Goal: Task Accomplishment & Management: Use online tool/utility

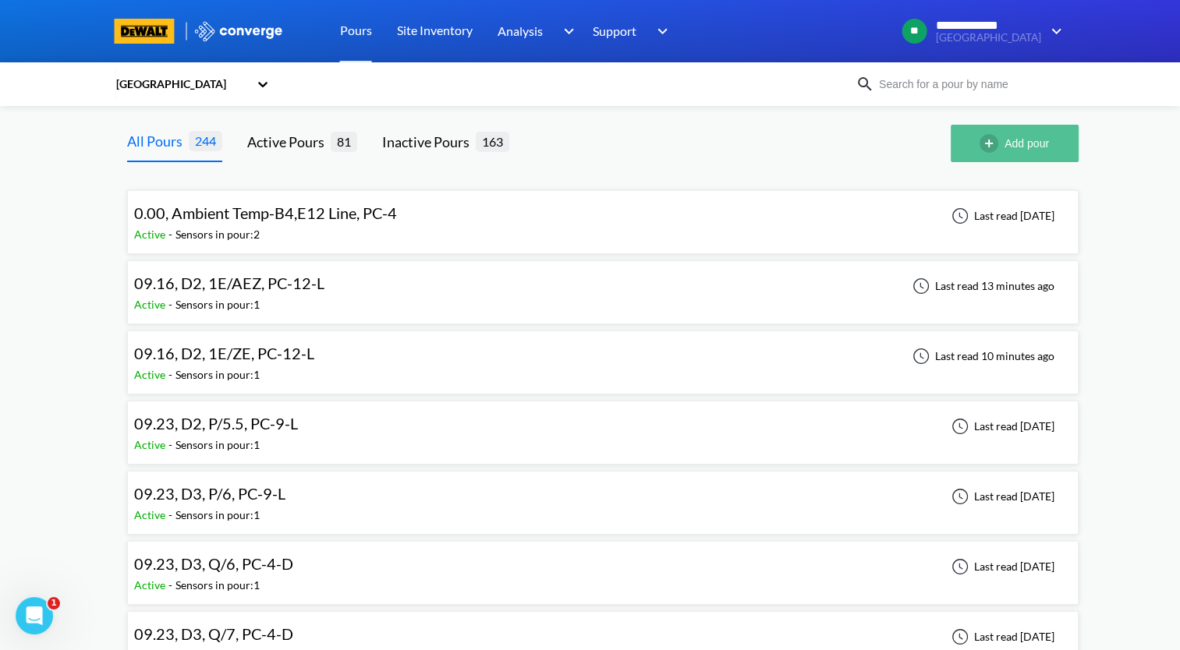
click at [1037, 145] on button "Add pour" at bounding box center [1015, 143] width 128 height 37
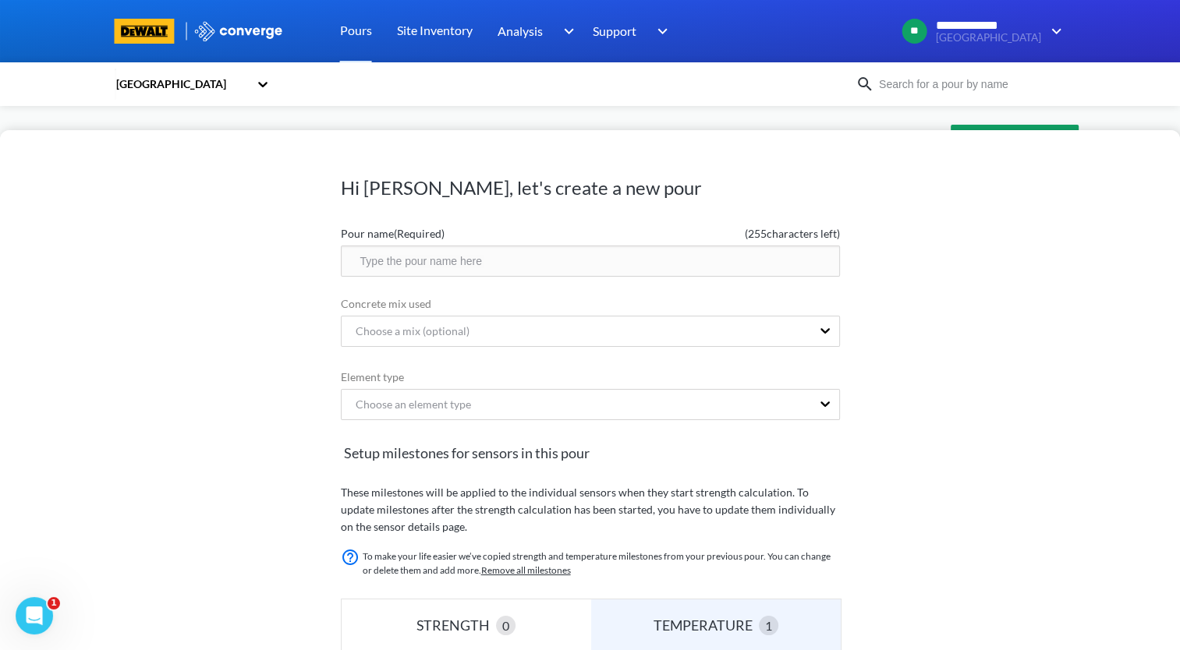
drag, startPoint x: 544, startPoint y: 274, endPoint x: 554, endPoint y: 268, distance: 11.5
click at [546, 271] on input "text" at bounding box center [590, 261] width 499 height 31
type input ","
drag, startPoint x: 568, startPoint y: 262, endPoint x: 346, endPoint y: 280, distance: 222.2
click at [346, 280] on form "Pour name (Required) ( 232 characters left) 10.07, X2, CW/10W, PC-4 Concrete mi…" at bounding box center [590, 586] width 499 height 734
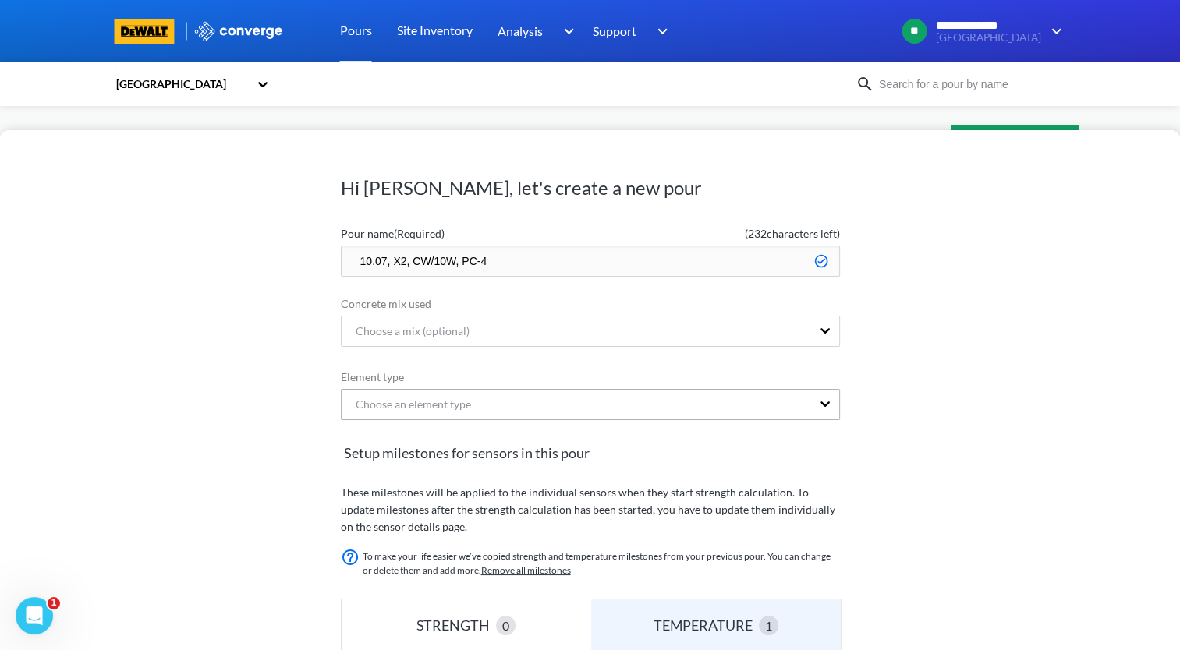
type input "10.07, X2, CW/10W, PC-4"
click at [508, 409] on div "Choose an element type" at bounding box center [590, 404] width 499 height 31
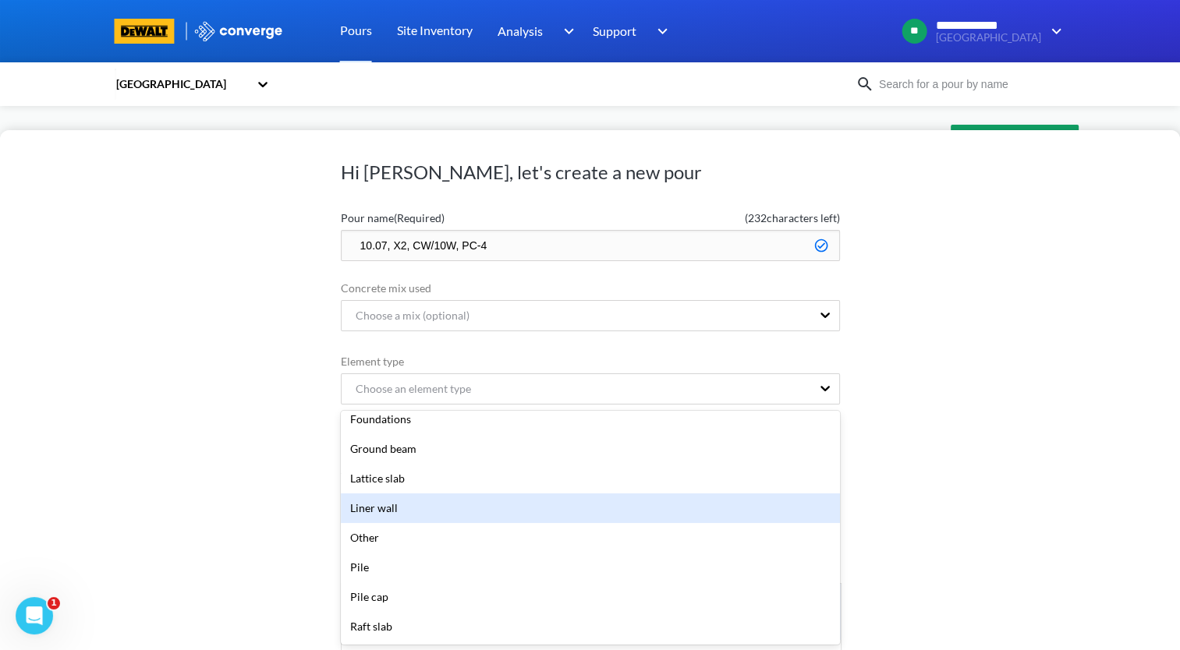
scroll to position [312, 0]
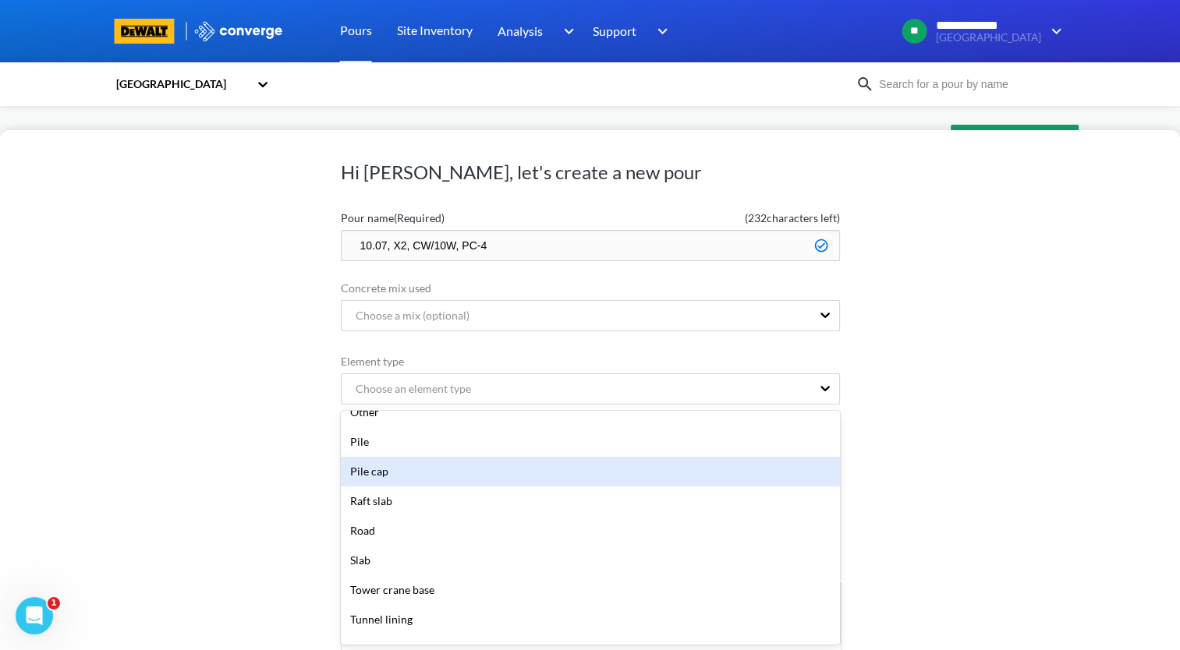
click at [502, 476] on div "Pile cap" at bounding box center [590, 472] width 499 height 30
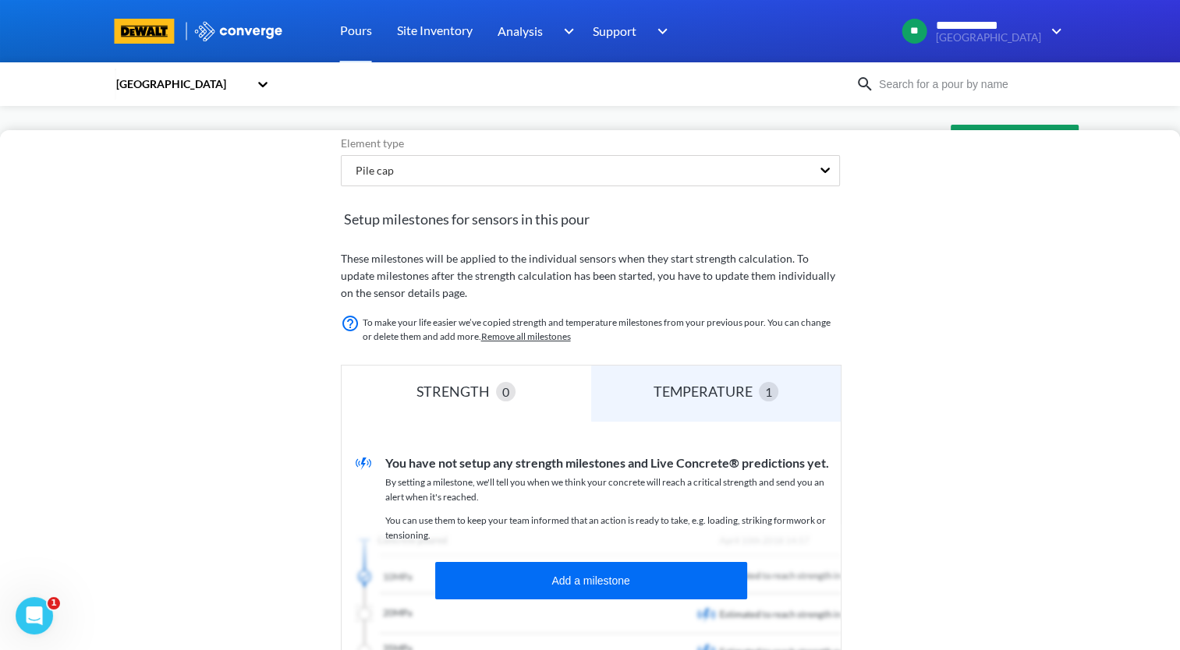
scroll to position [0, 0]
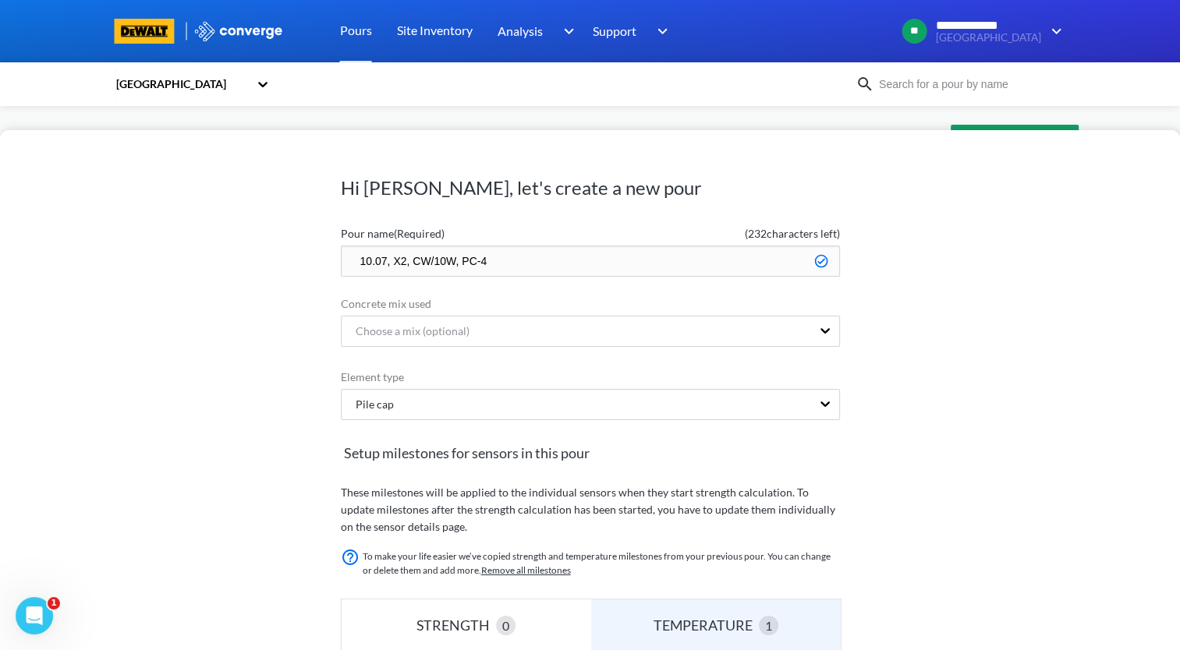
click at [882, 193] on div "Hi Andrew, let's create a new pour Pour name (Required) ( 232 characters left) …" at bounding box center [590, 390] width 1180 height 520
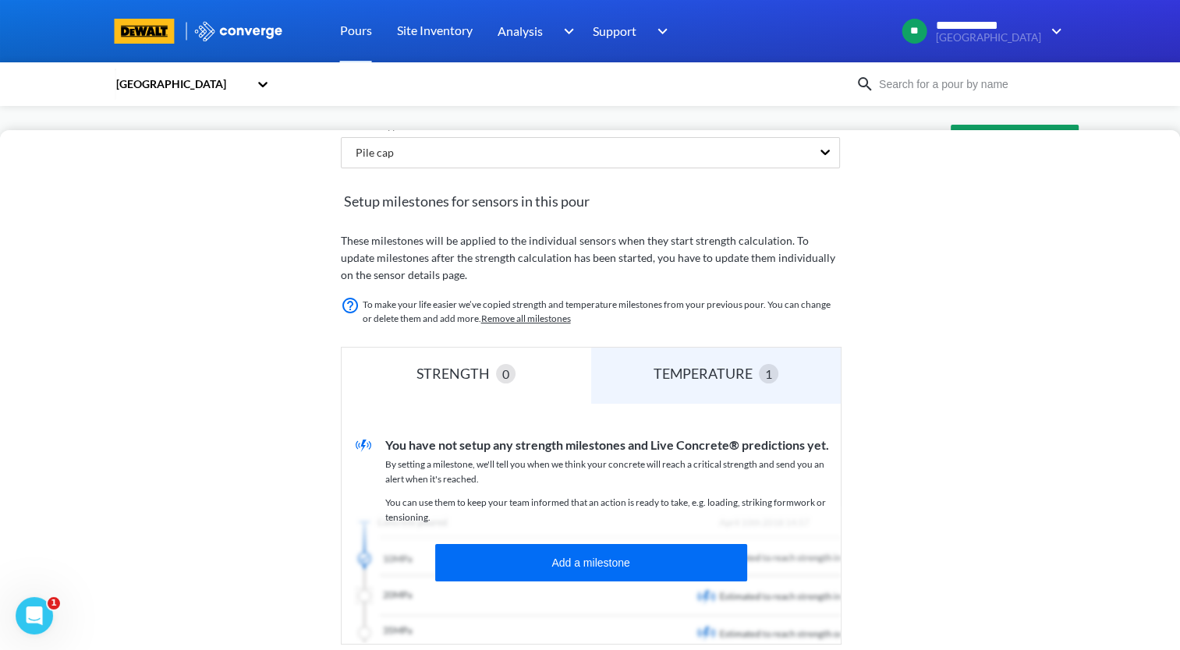
scroll to position [312, 0]
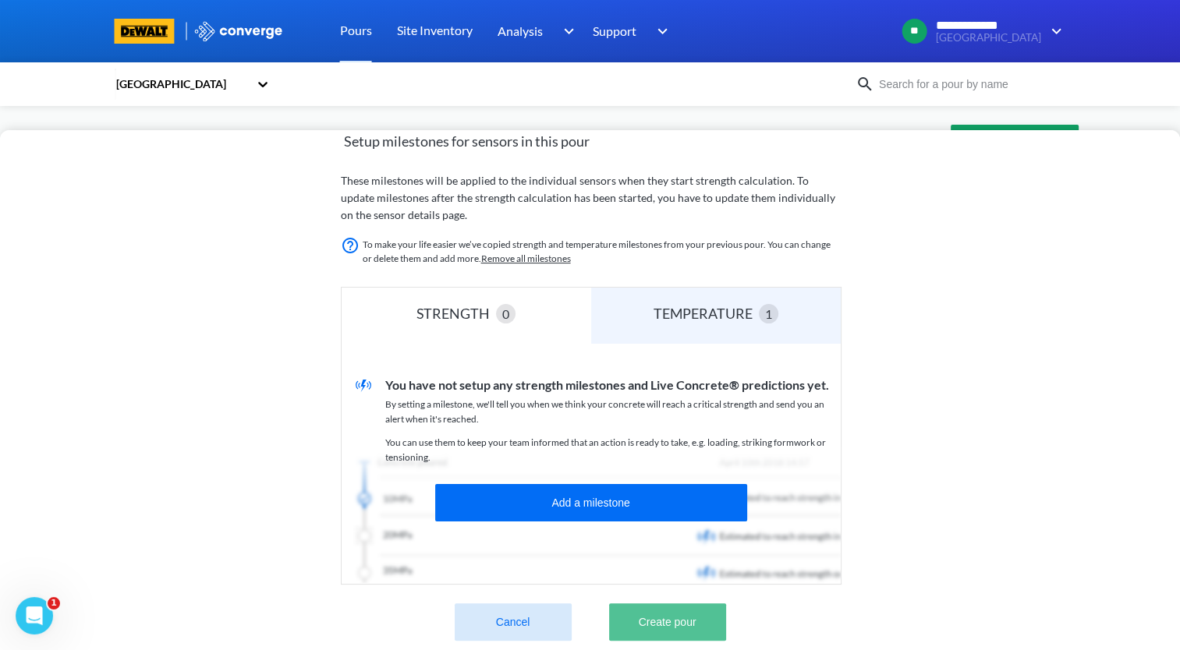
click at [693, 618] on button "Create pour" at bounding box center [667, 622] width 117 height 37
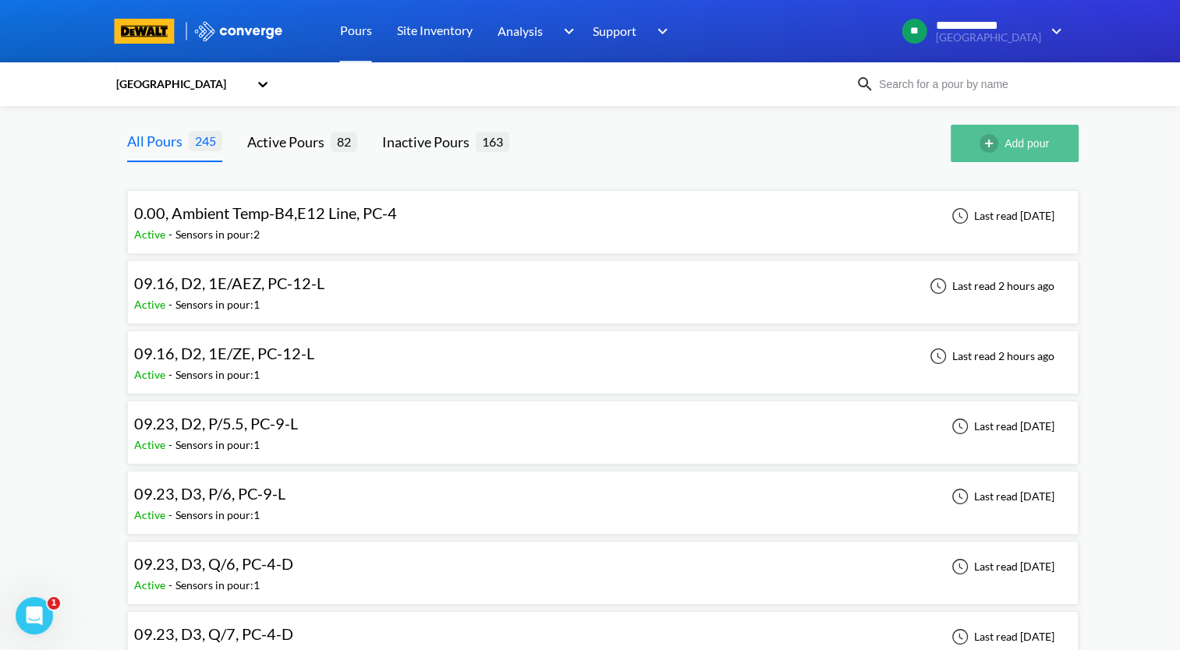
click at [1004, 136] on img "button" at bounding box center [992, 143] width 25 height 19
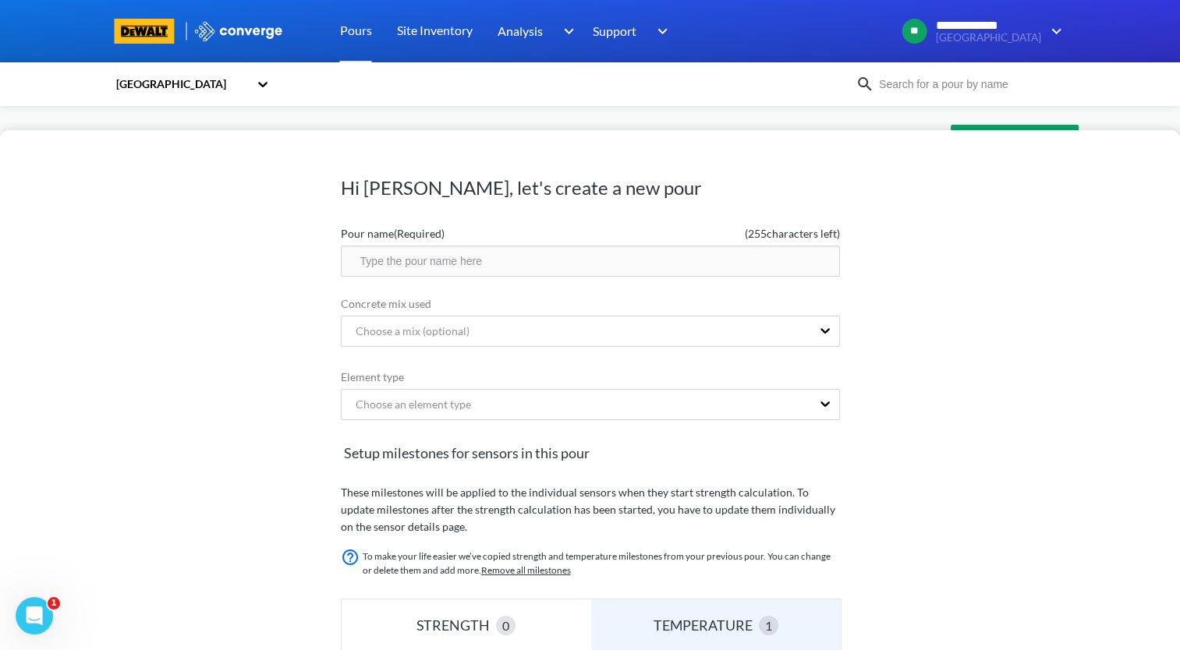
click at [525, 262] on input "text" at bounding box center [590, 261] width 499 height 31
paste input "10.07, X2, CW/10W, PC-4"
click at [421, 260] on input "10.07, X2, CW/10W, PC-4" at bounding box center [590, 261] width 499 height 31
type input "10.07, X2, DW/10W, PC-4"
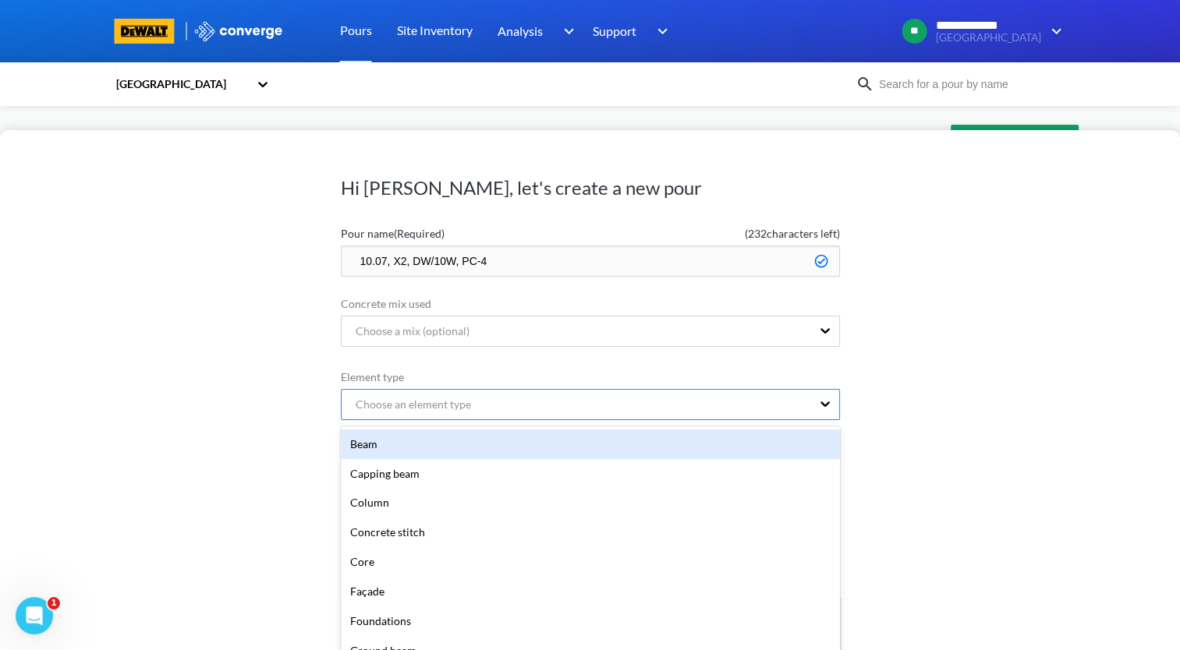
click at [648, 401] on div "Choose an element type" at bounding box center [576, 405] width 469 height 30
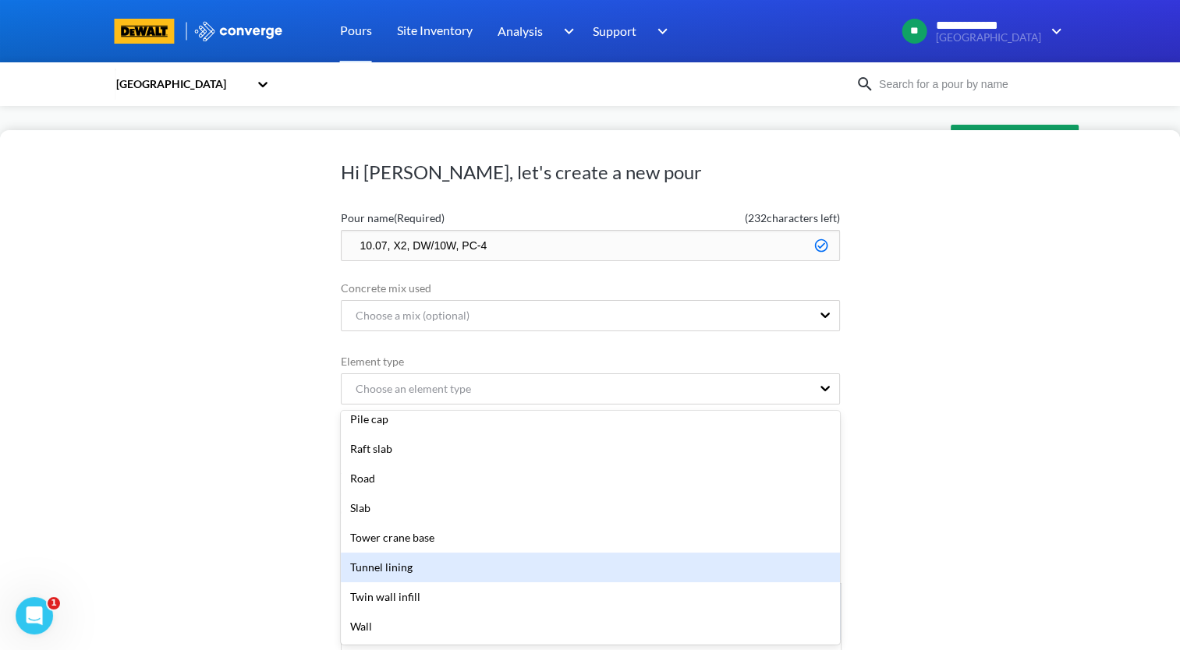
scroll to position [208, 0]
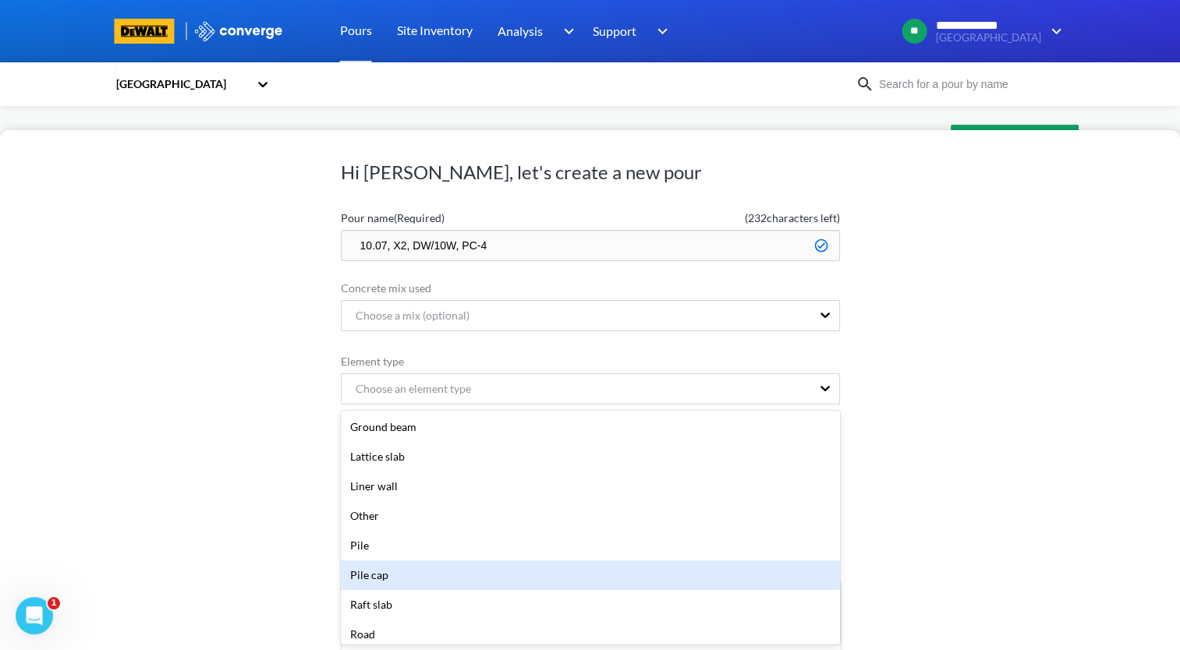
click at [424, 572] on div "Pile cap" at bounding box center [590, 576] width 499 height 30
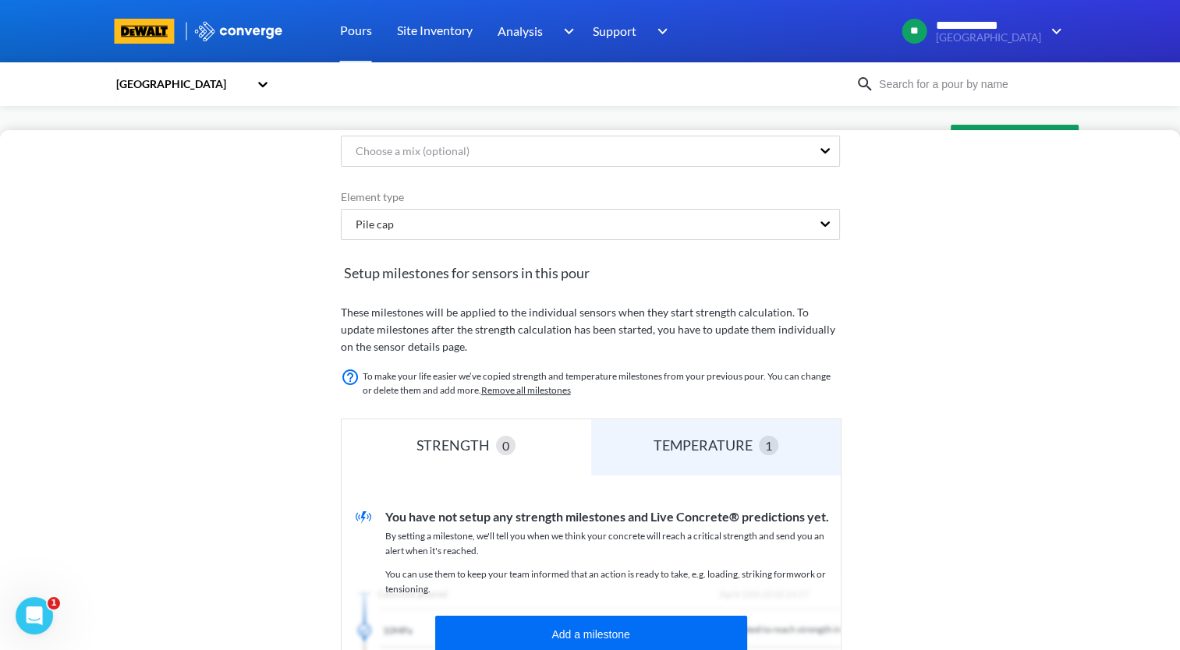
scroll to position [337, 0]
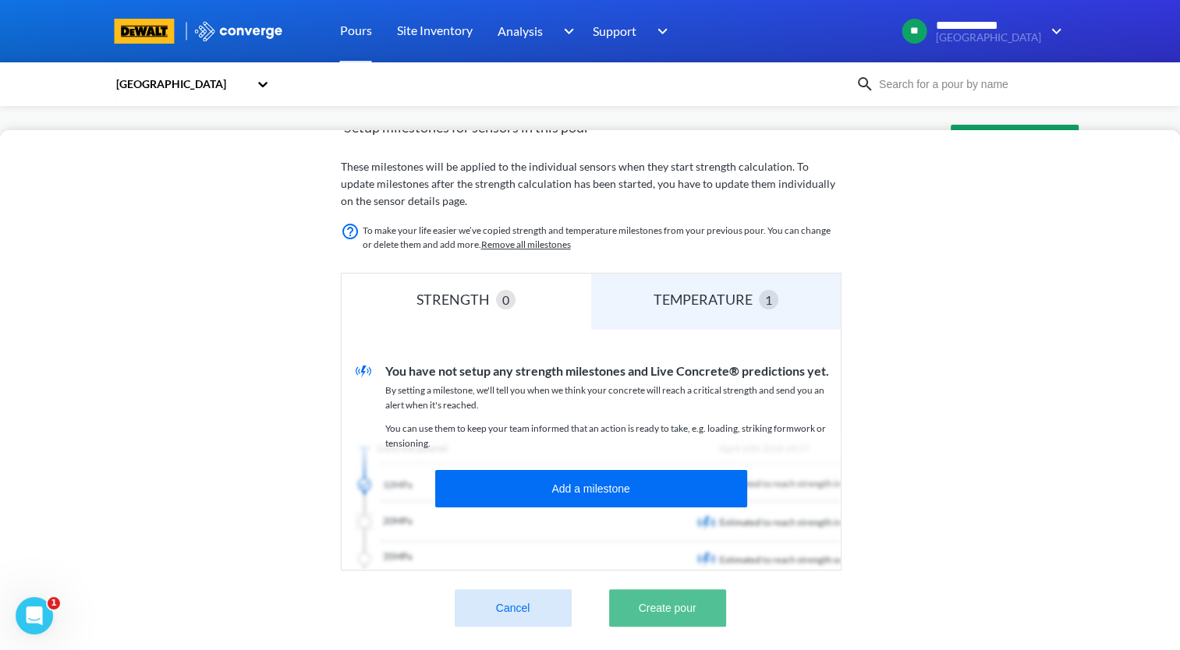
click at [693, 602] on button "Create pour" at bounding box center [667, 608] width 117 height 37
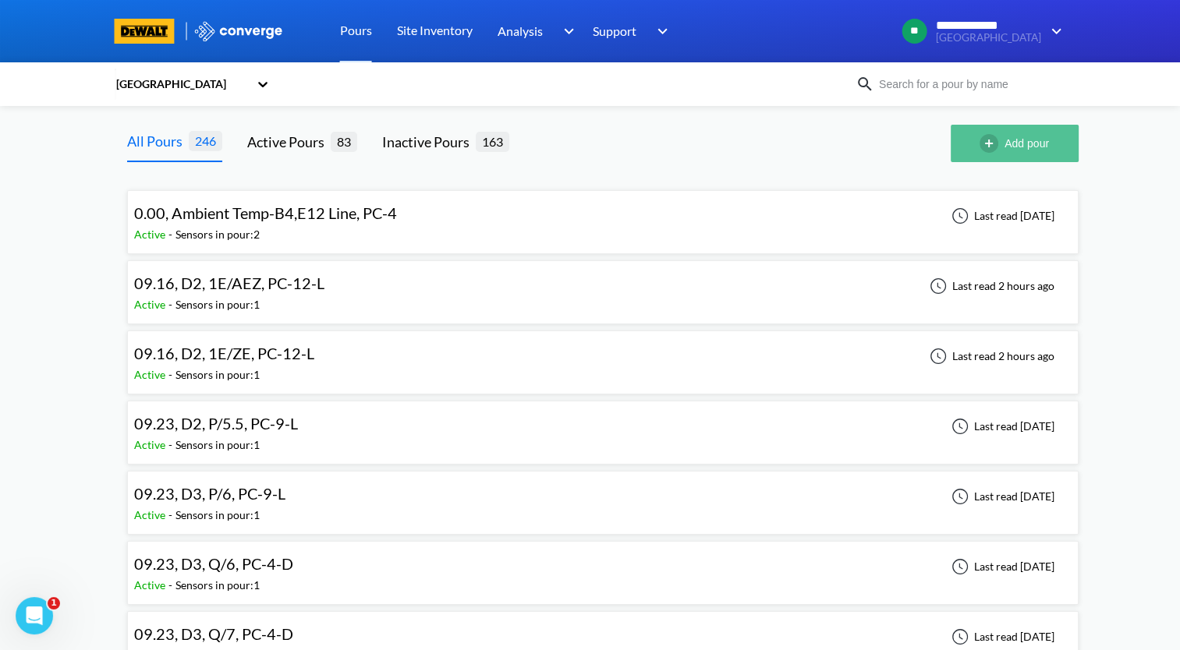
click at [1023, 152] on button "Add pour" at bounding box center [1015, 143] width 128 height 37
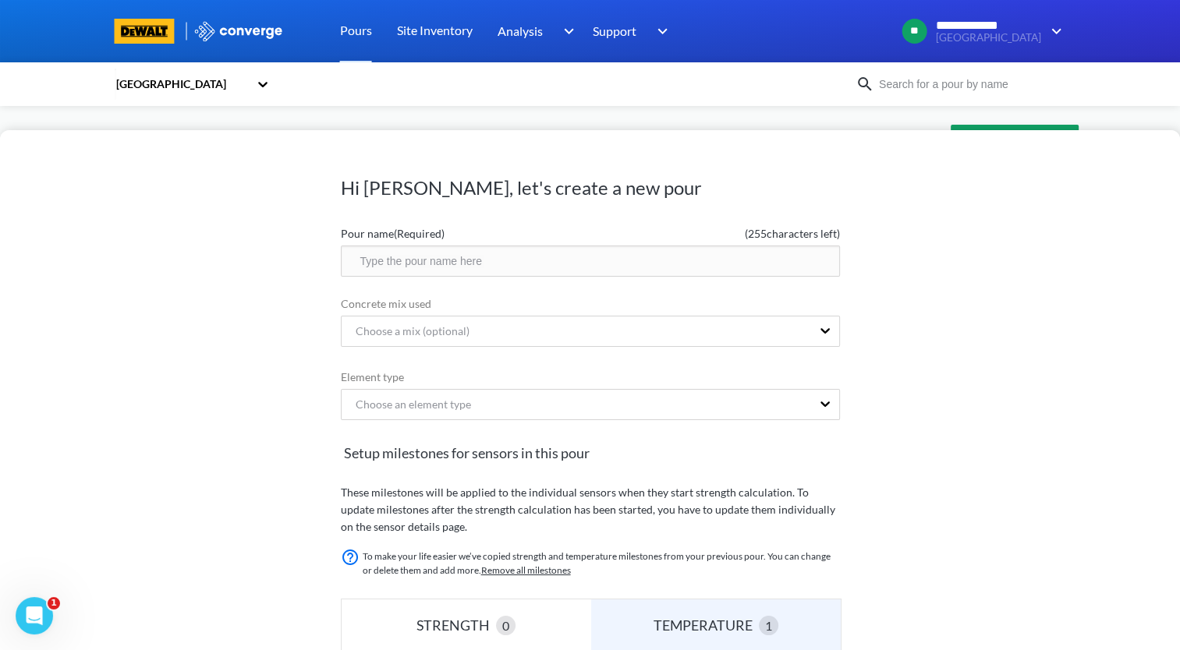
click at [547, 257] on input "text" at bounding box center [590, 261] width 499 height 31
paste input "10.07, X2, CW/10W, PC-4"
click at [446, 261] on input "10.07, X2, CW/10W, PC-4" at bounding box center [590, 261] width 499 height 31
click at [406, 269] on input "10.07, X2, CW/4W, PC-4" at bounding box center [590, 261] width 499 height 31
type input "10.07, X1, CW/4W, PC-4"
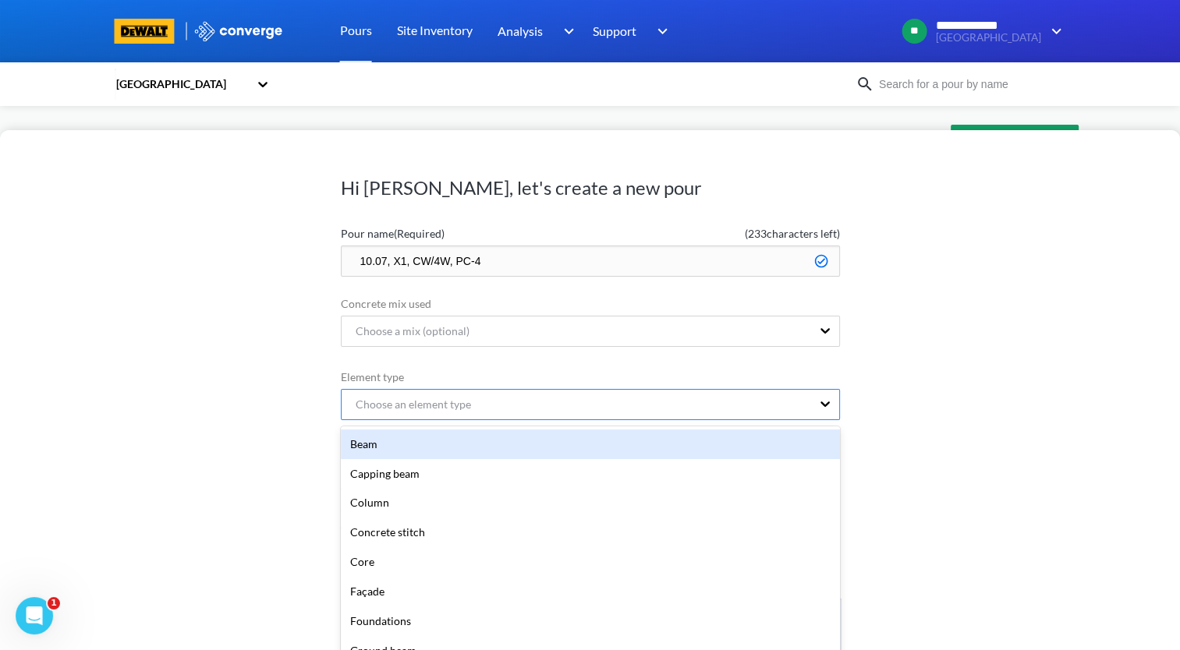
click at [605, 401] on div "Choose an element type" at bounding box center [576, 405] width 469 height 30
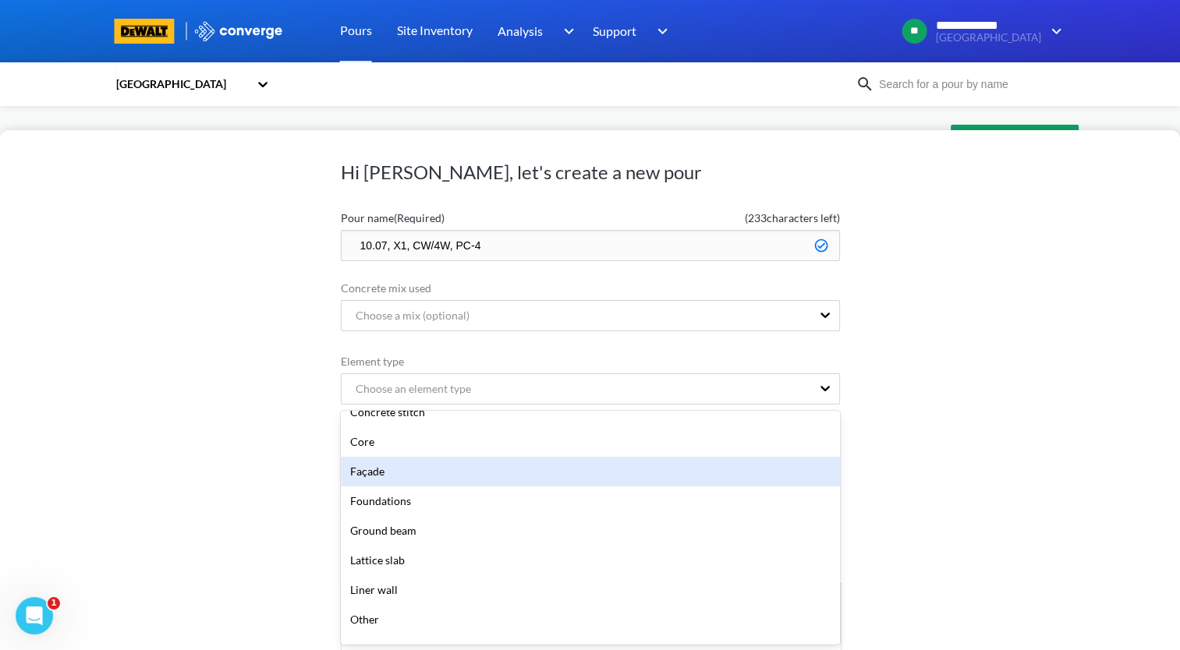
scroll to position [234, 0]
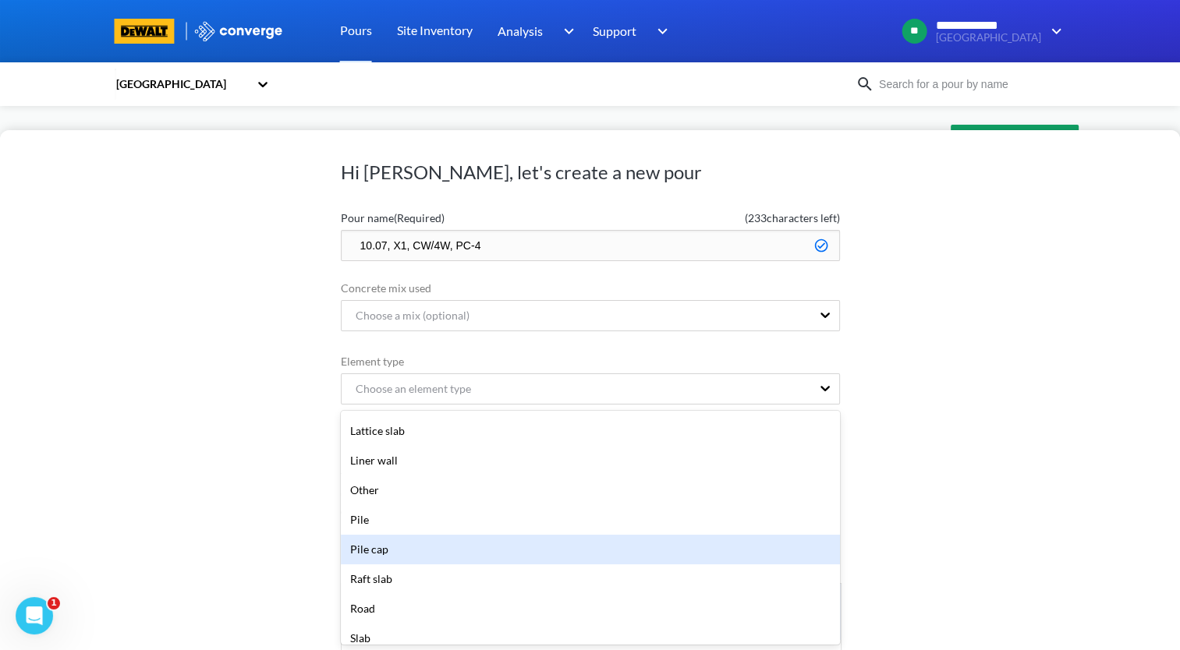
click at [526, 557] on div "Pile cap" at bounding box center [590, 550] width 499 height 30
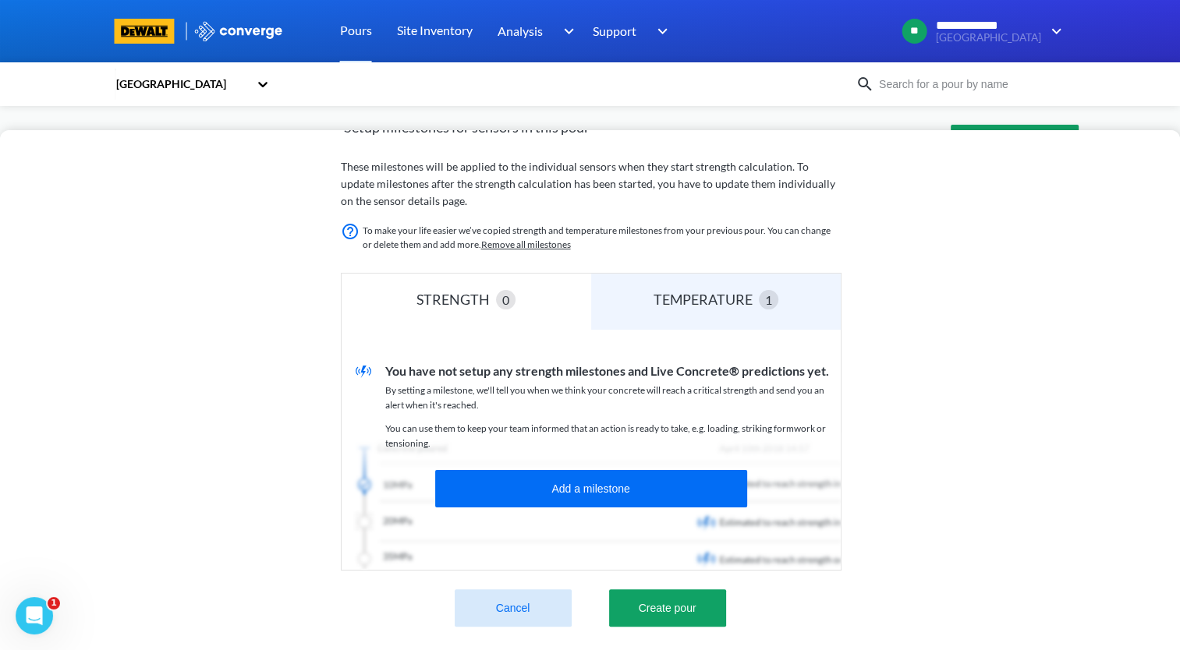
scroll to position [337, 0]
click at [688, 592] on button "Create pour" at bounding box center [667, 608] width 117 height 37
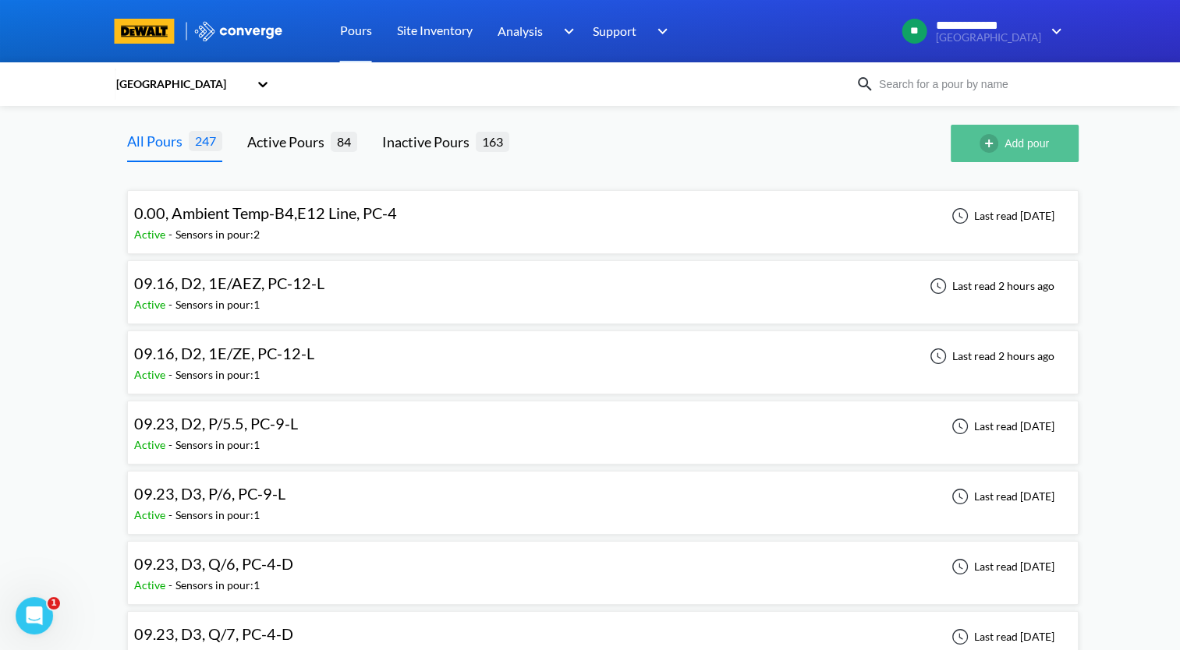
click at [1030, 151] on button "Add pour" at bounding box center [1015, 143] width 128 height 37
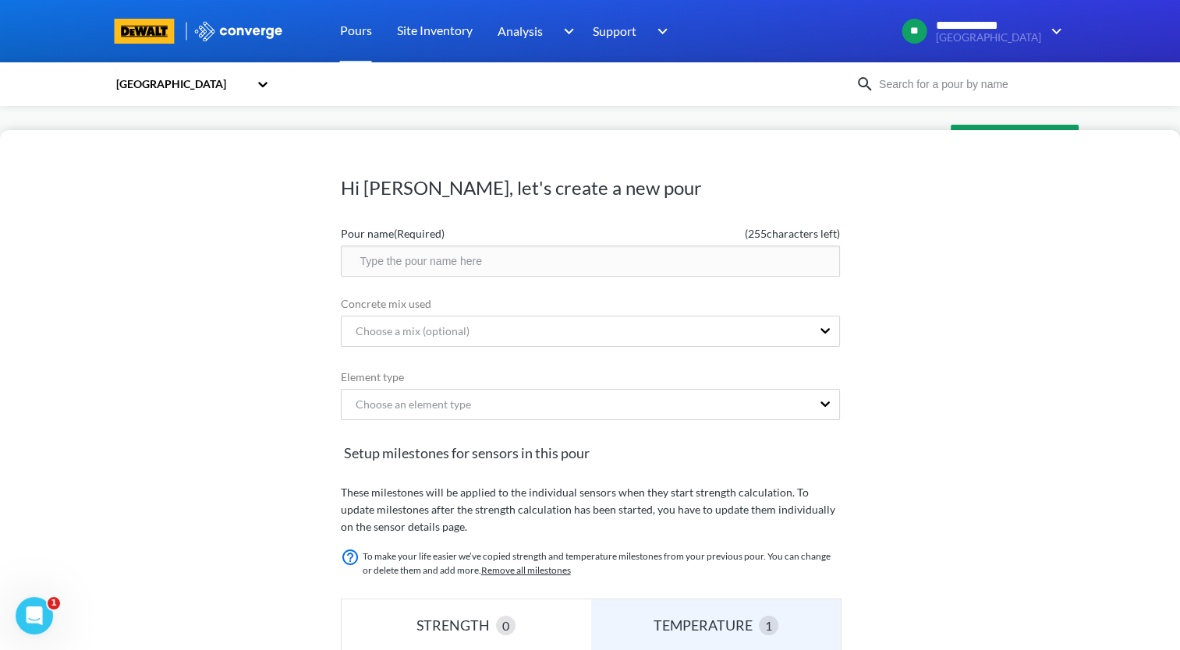
click at [587, 271] on input "text" at bounding box center [590, 261] width 499 height 31
paste input "10.07, X2, CW/10W, PC-4"
click at [421, 261] on input "10.07, X2, CW/10W, PC-4" at bounding box center [590, 261] width 499 height 31
click at [586, 257] on input "10.07, X2, DW/8W, PC-4" at bounding box center [590, 261] width 499 height 31
drag, startPoint x: 592, startPoint y: 260, endPoint x: 290, endPoint y: 274, distance: 302.1
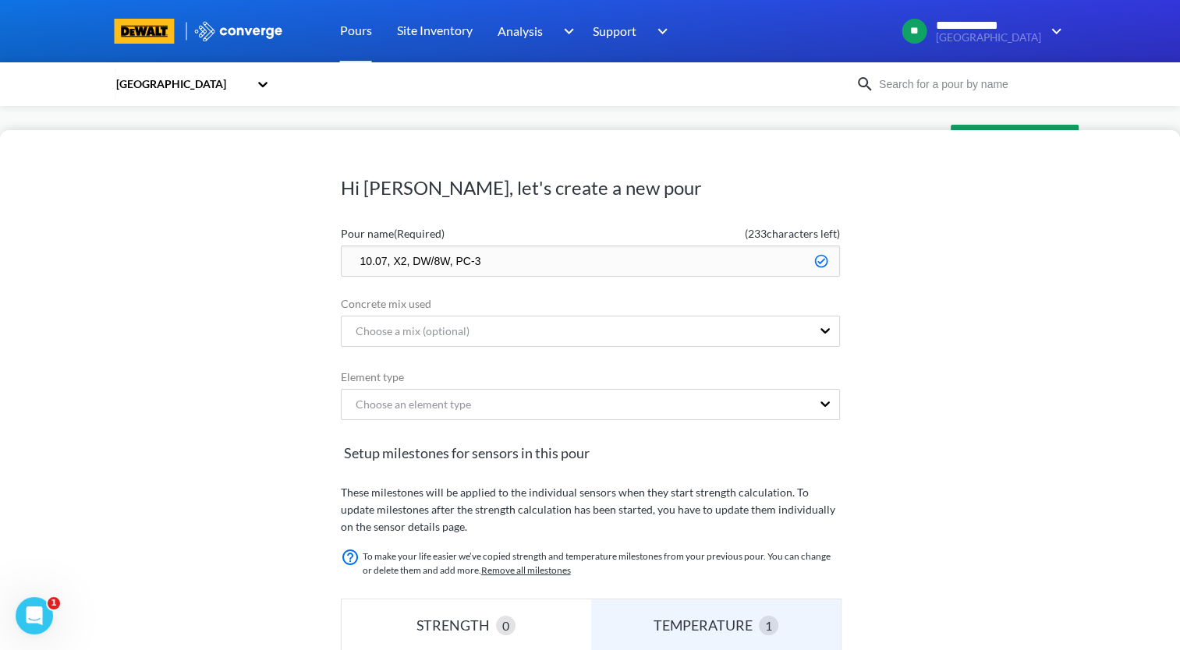
click at [290, 274] on div "Hi Andrew, let's create a new pour Pour name (Required) ( 233 characters left) …" at bounding box center [590, 390] width 1180 height 520
type input "10.07, X2, DW/8W, PC-3"
click at [558, 401] on div "Choose an element type" at bounding box center [576, 405] width 469 height 30
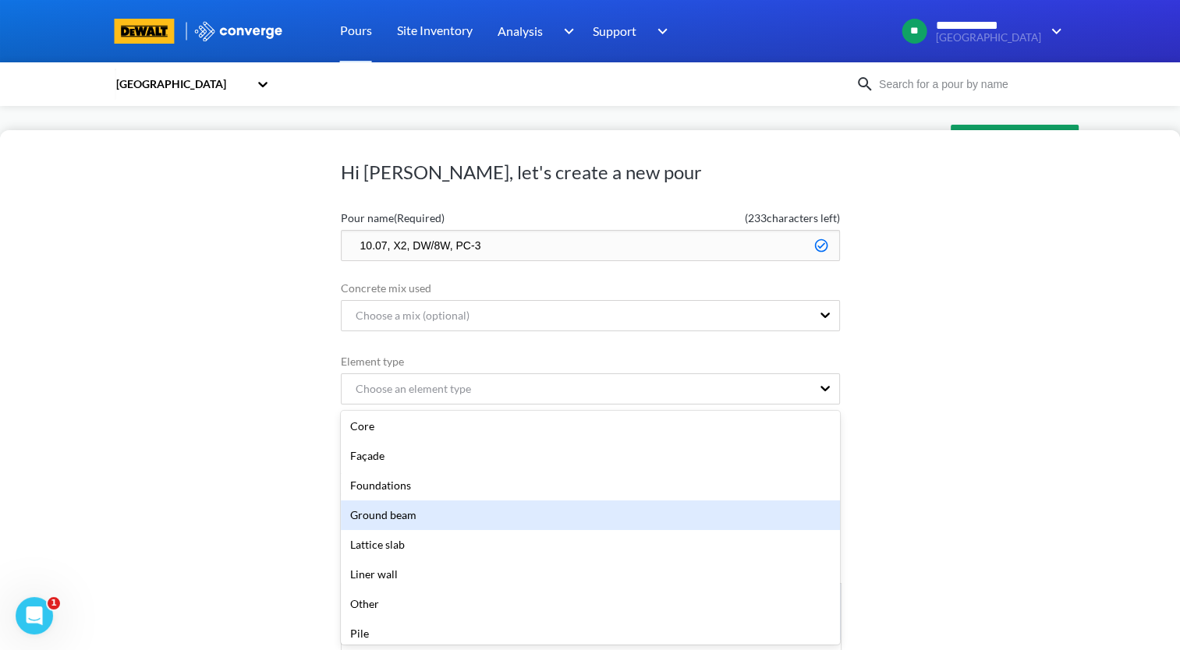
scroll to position [234, 0]
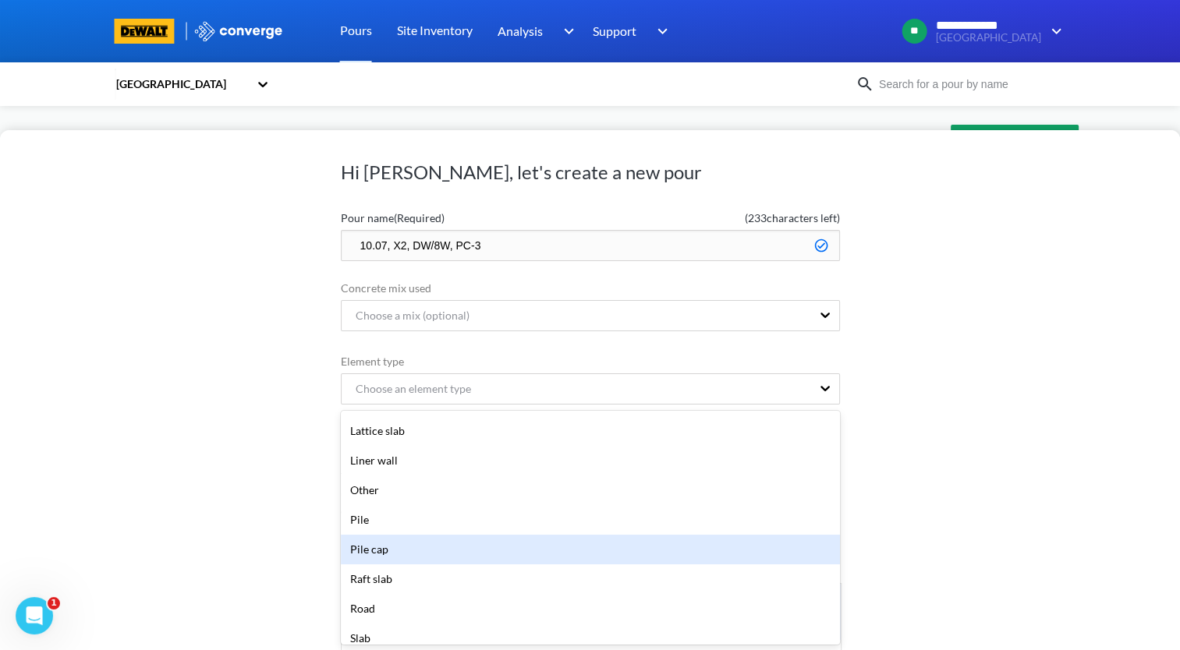
click at [525, 557] on div "Pile cap" at bounding box center [590, 550] width 499 height 30
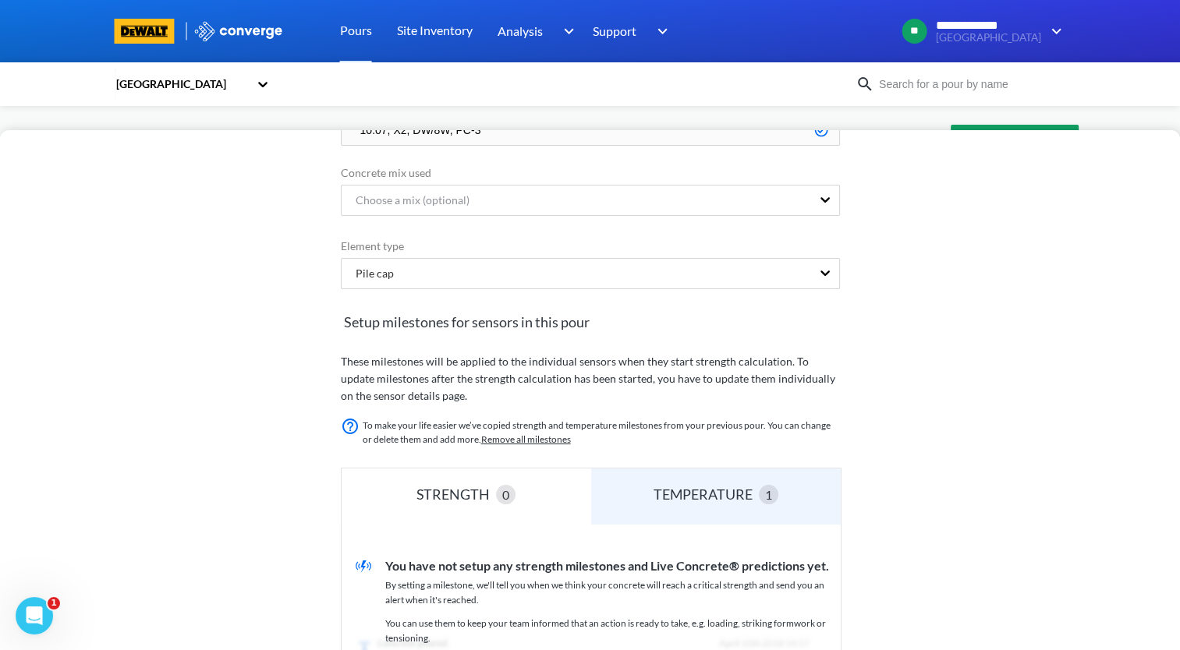
scroll to position [328, 0]
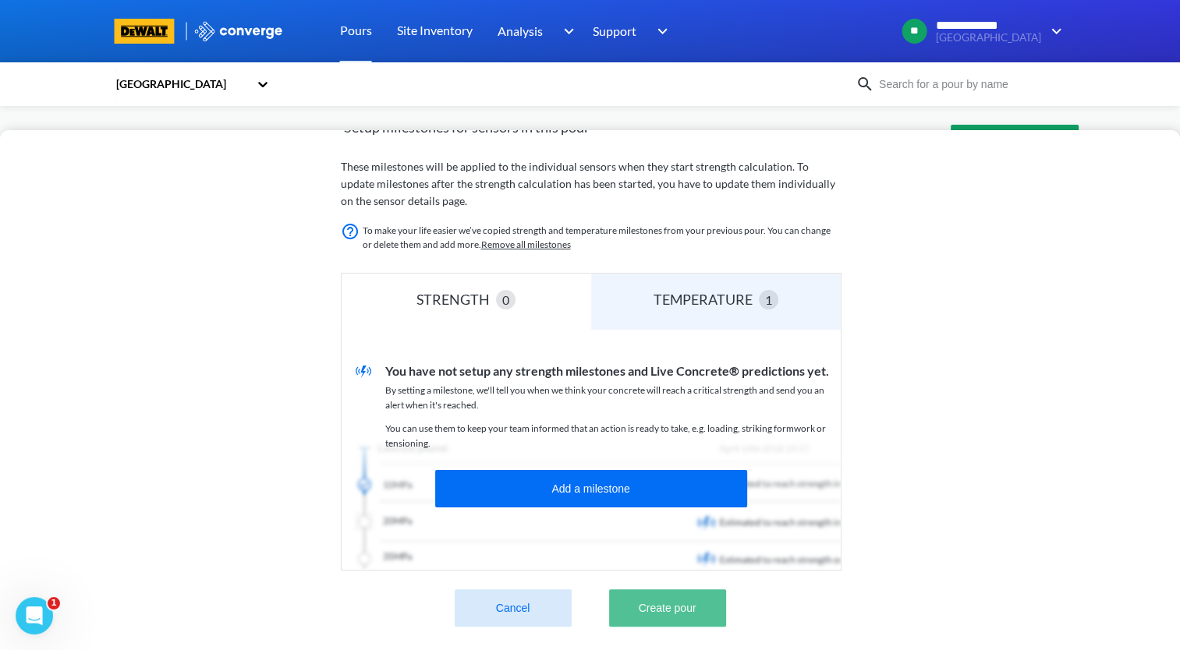
click at [712, 605] on button "Create pour" at bounding box center [667, 608] width 117 height 37
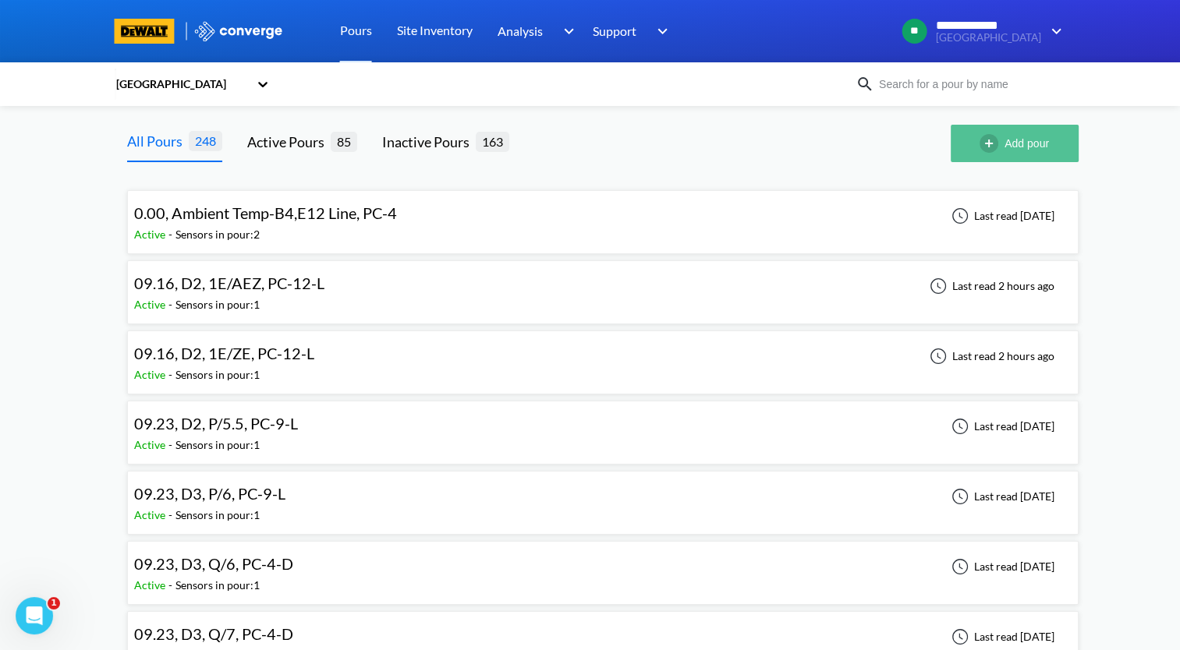
click at [1023, 148] on button "Add pour" at bounding box center [1015, 143] width 128 height 37
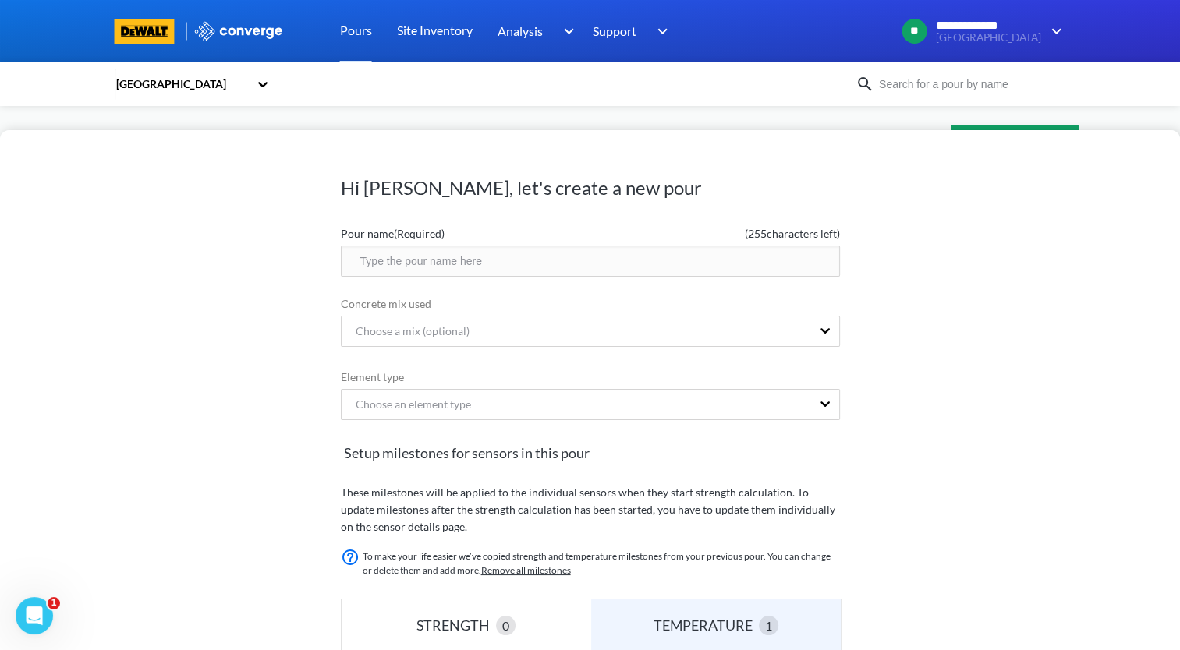
click at [523, 240] on label "Pour name (Required)" at bounding box center [466, 233] width 250 height 17
click at [514, 260] on input "text" at bounding box center [590, 261] width 499 height 31
paste input "10.07, X2, DW/8W, PC-3"
click at [421, 264] on input "10.07, X2, DW/8W, PC-3" at bounding box center [590, 261] width 499 height 31
type input "10.07, X2, CW/8W, PC-3"
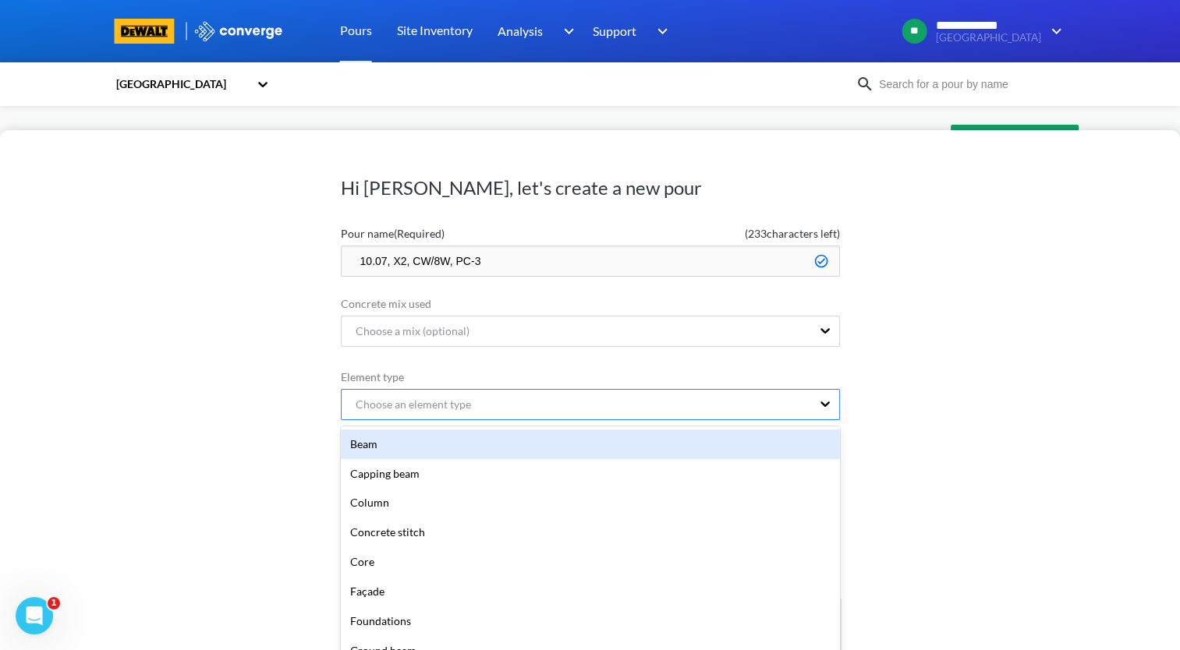
click at [608, 419] on div "option Beam focused, 1 of 20. 20 results available. Use Up and Down to choose o…" at bounding box center [590, 404] width 499 height 31
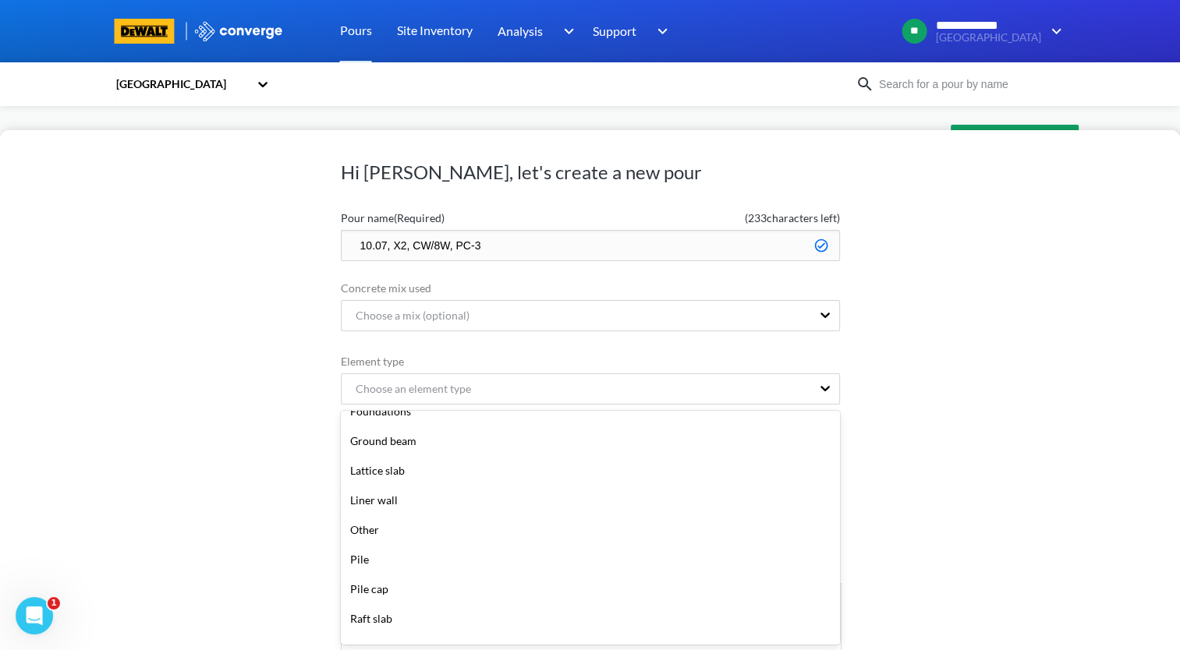
scroll to position [234, 0]
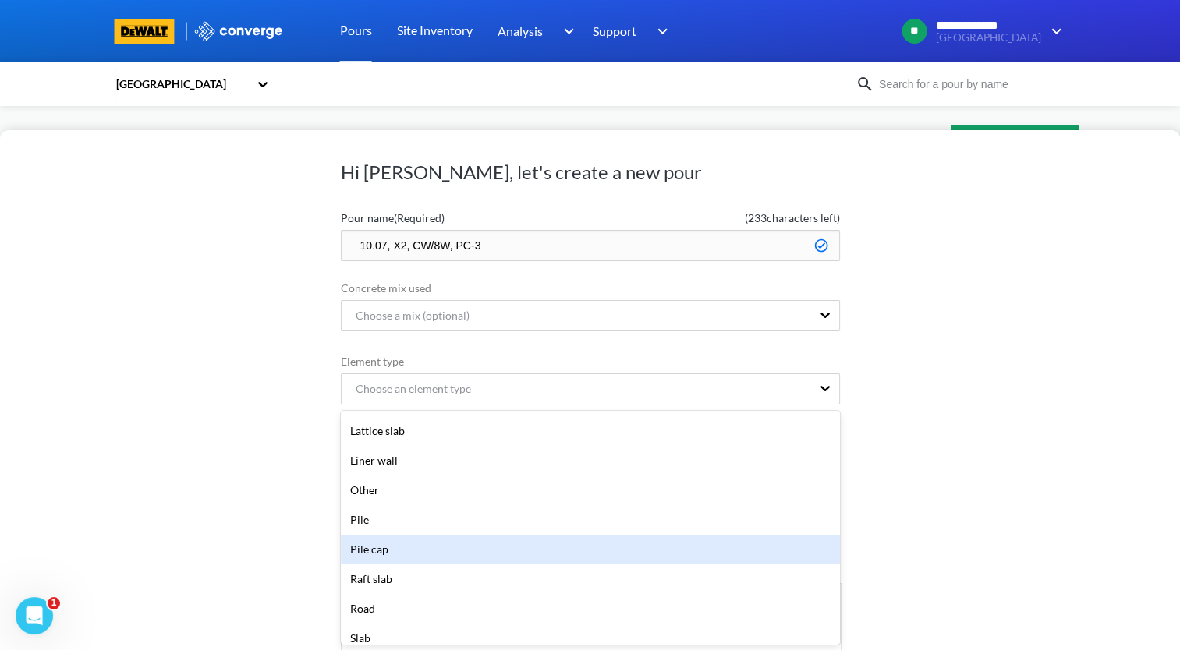
click at [547, 558] on div "Pile cap" at bounding box center [590, 550] width 499 height 30
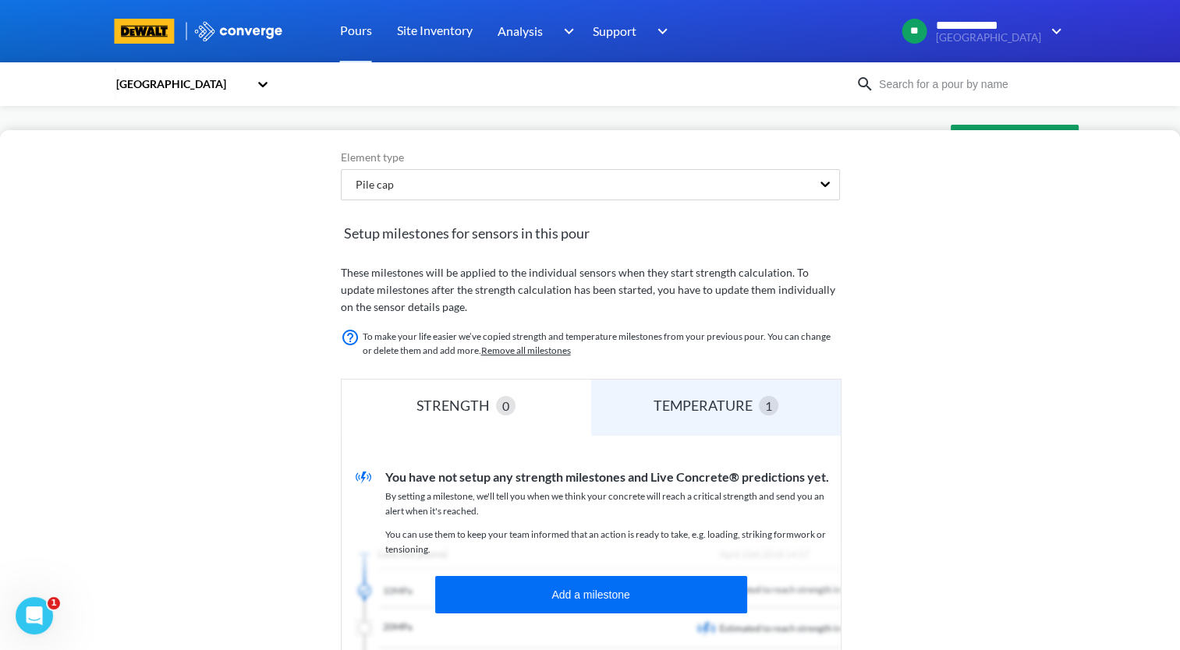
scroll to position [337, 0]
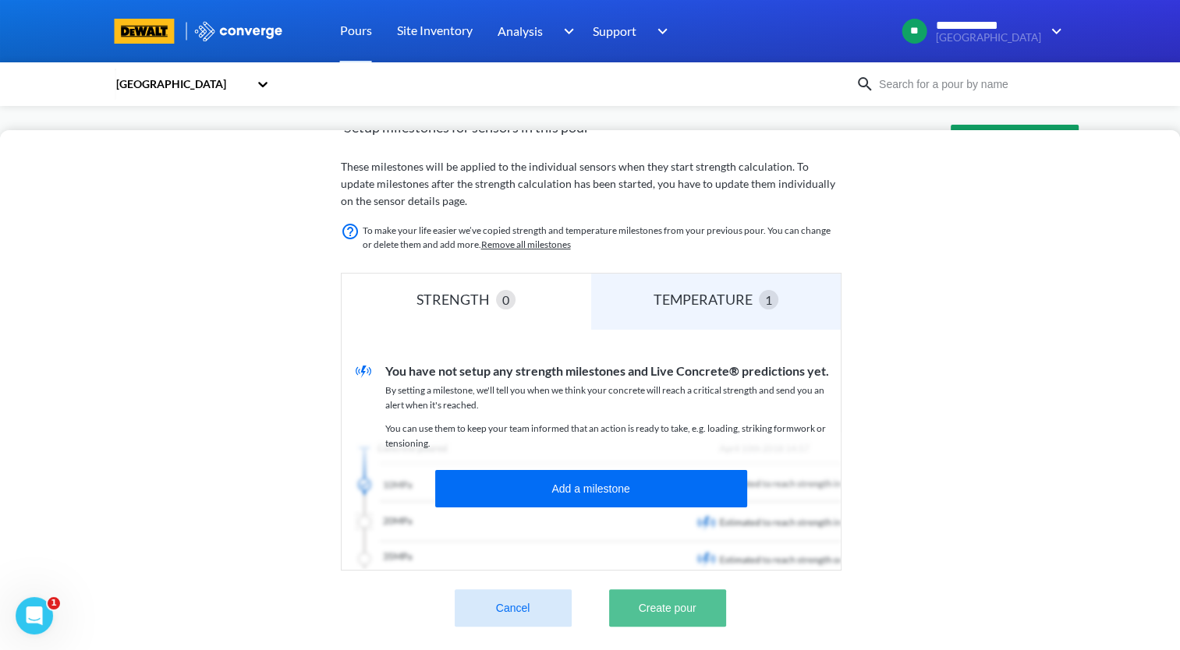
click at [718, 597] on button "Create pour" at bounding box center [667, 608] width 117 height 37
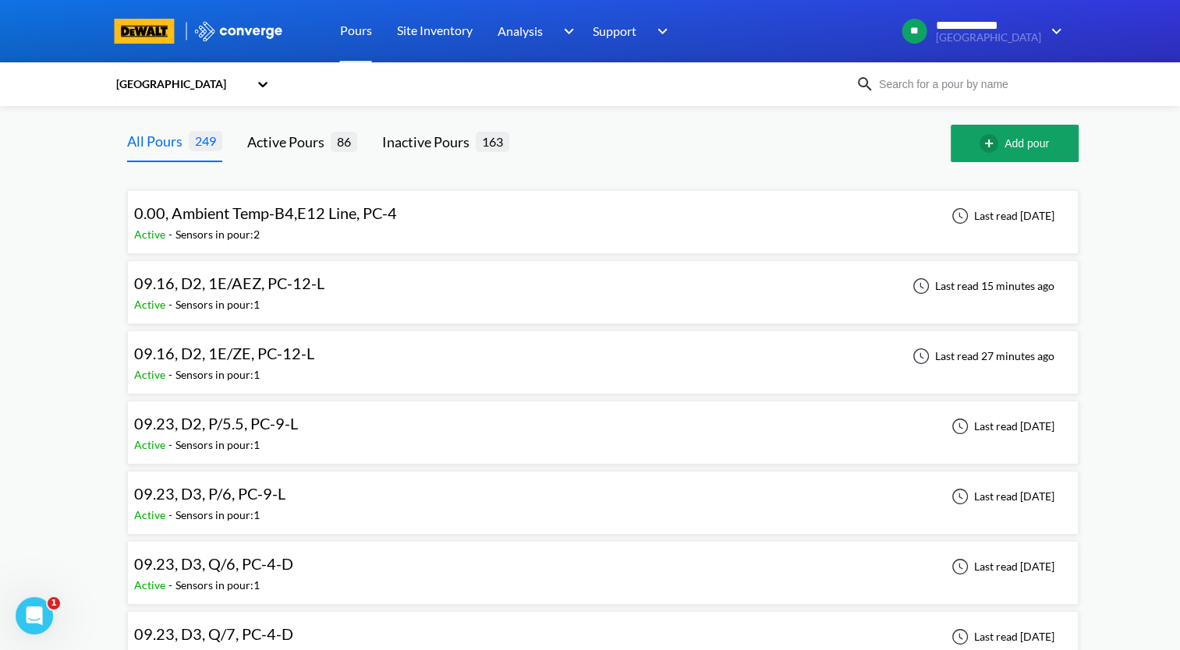
click at [303, 288] on span "09.16, D2, 1E/AEZ, PC-12-L" at bounding box center [229, 283] width 190 height 19
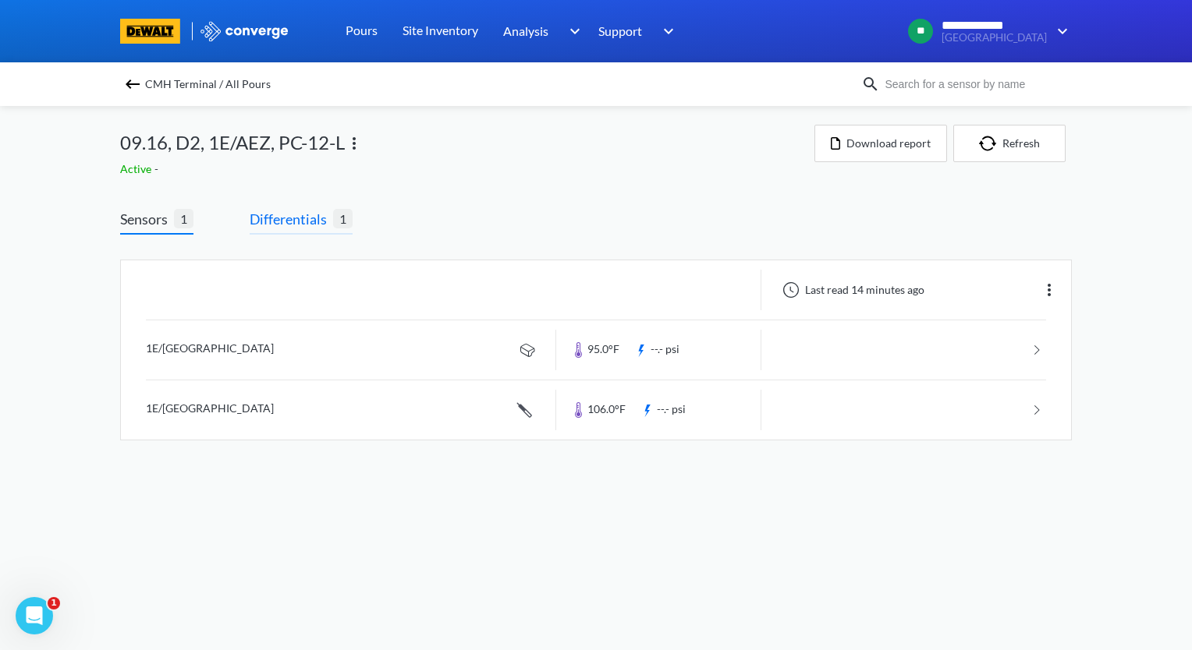
click at [290, 223] on span "Differentials" at bounding box center [291, 219] width 83 height 22
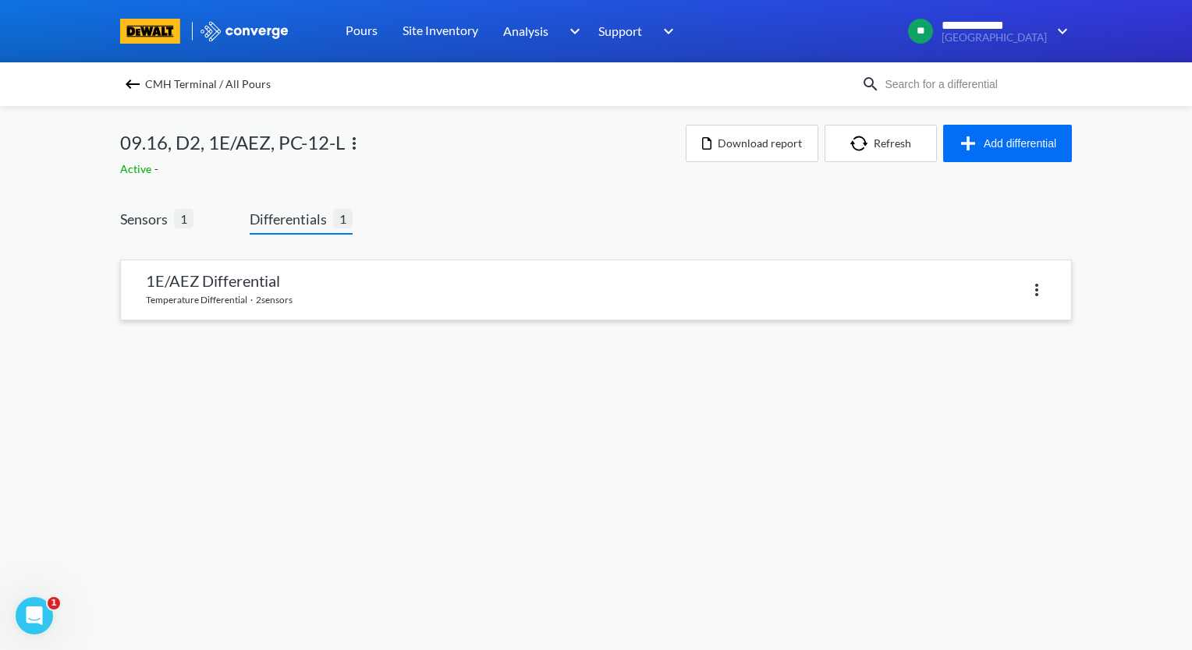
click at [321, 301] on link at bounding box center [596, 289] width 950 height 59
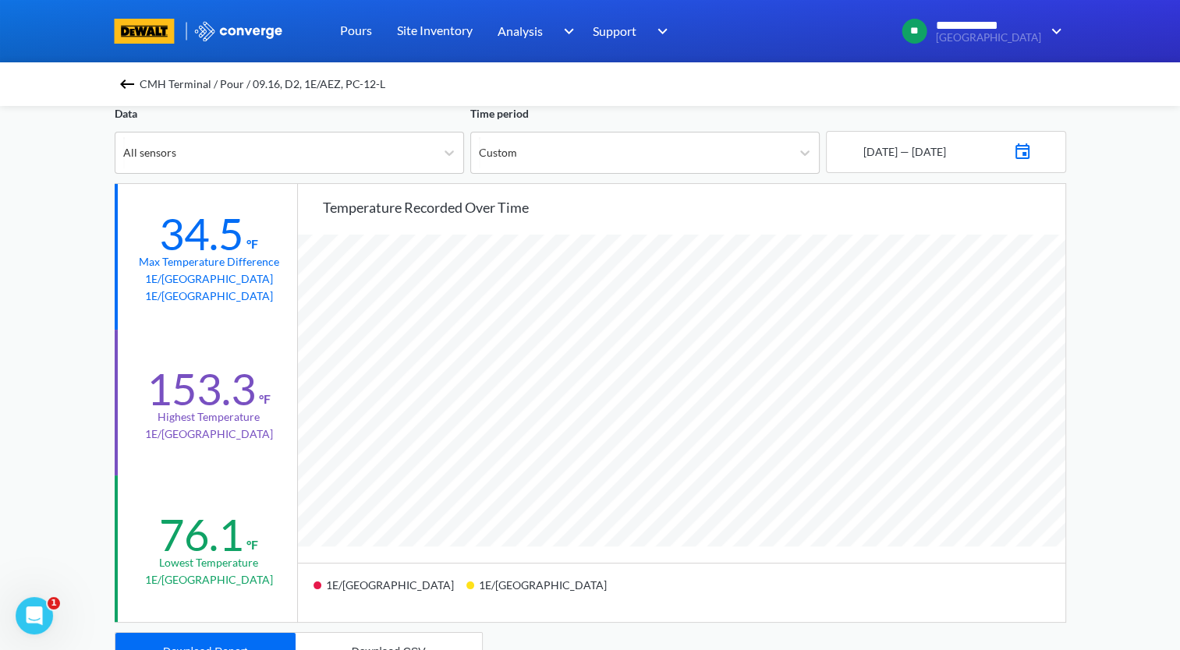
scroll to position [234, 0]
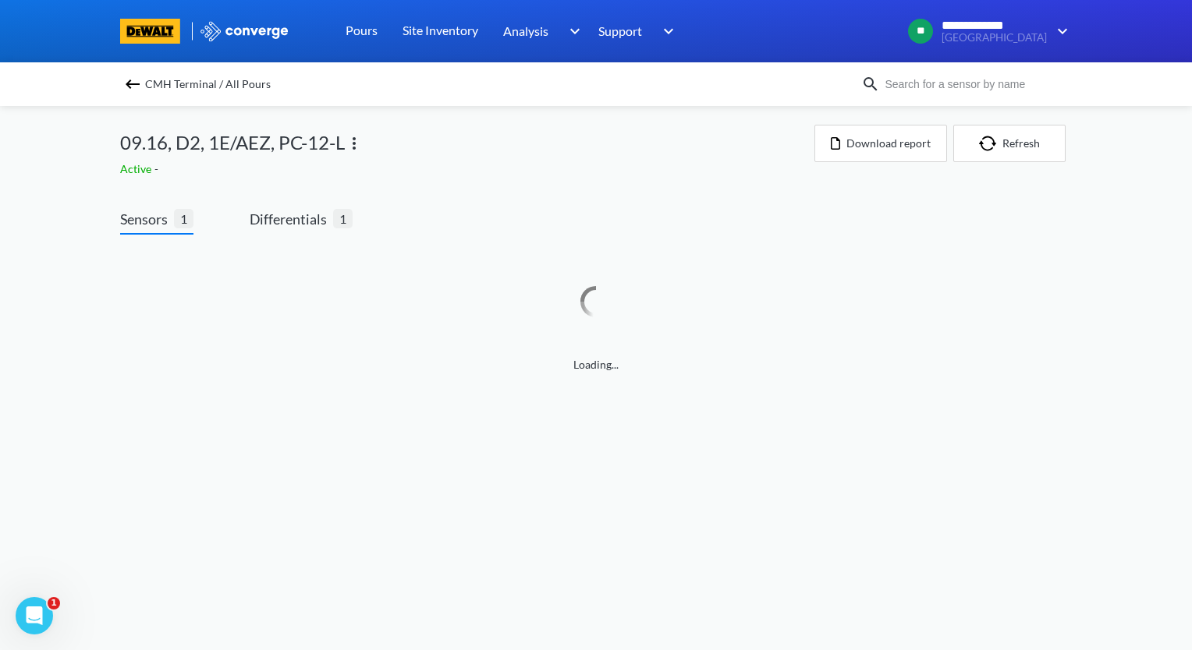
click at [129, 84] on img at bounding box center [132, 84] width 19 height 19
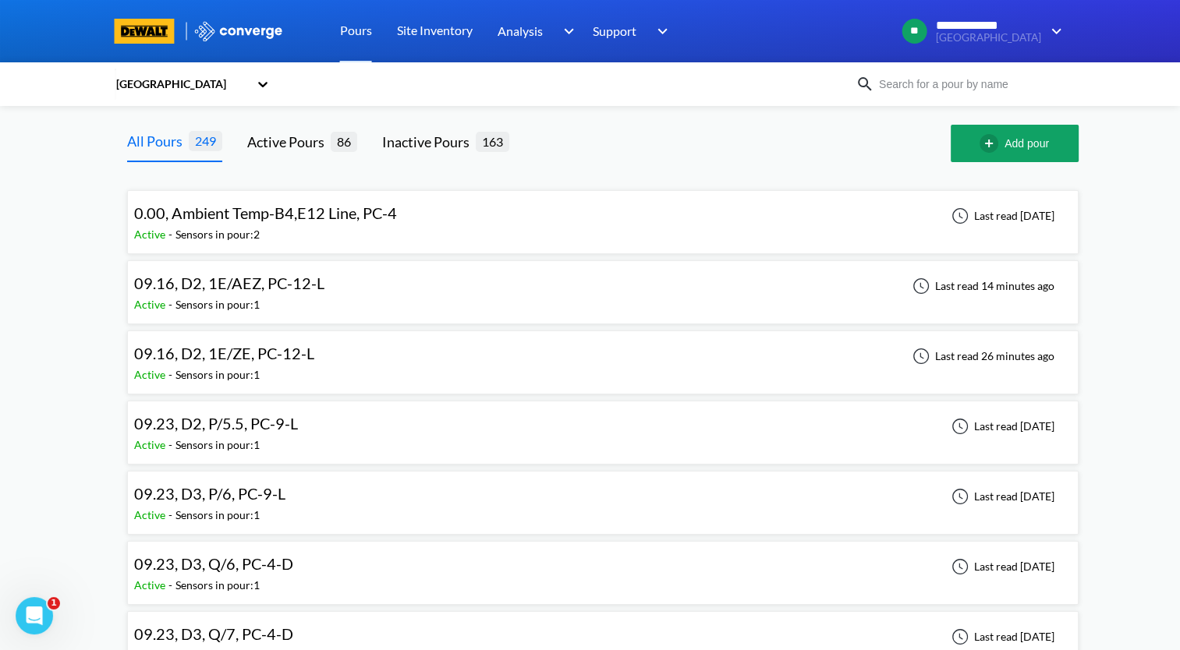
click at [293, 363] on div "09.16, D2, 1E/ZE, PC-12-L" at bounding box center [224, 354] width 180 height 24
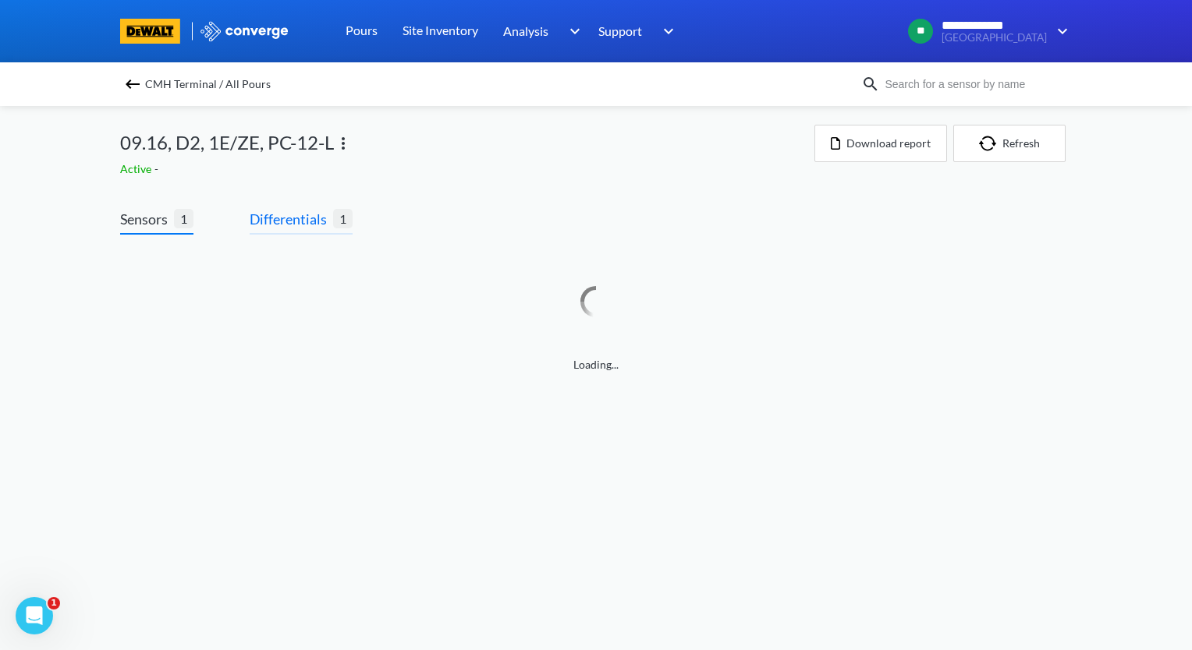
click at [310, 220] on span "Differentials" at bounding box center [291, 219] width 83 height 22
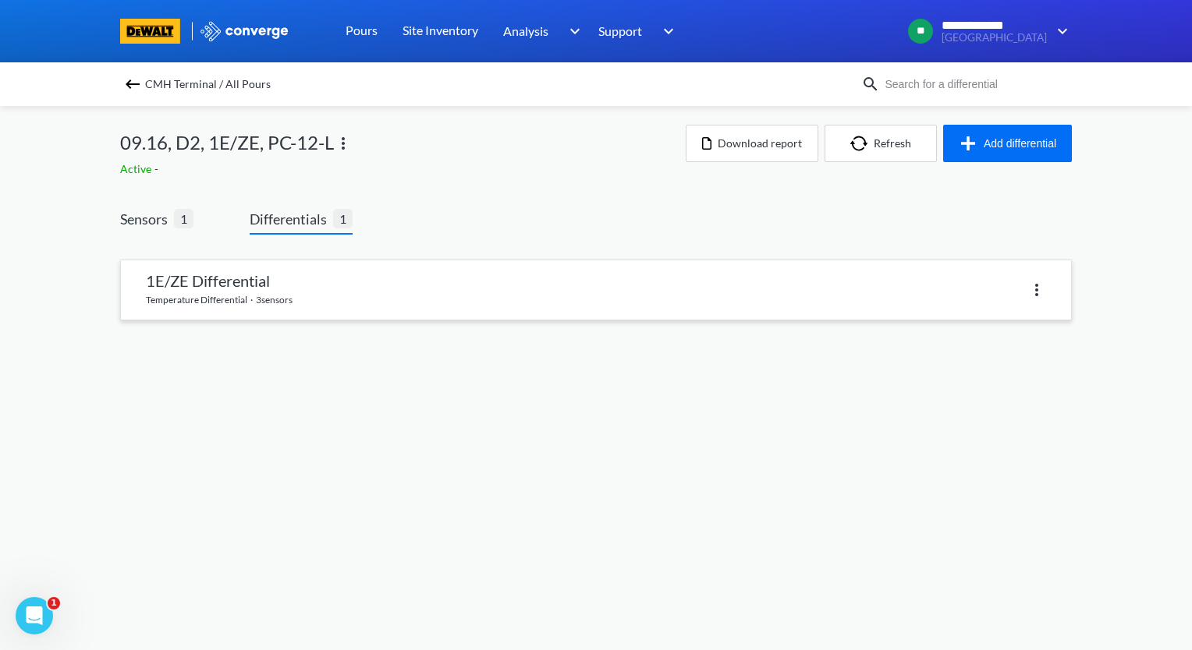
click at [346, 279] on link at bounding box center [596, 289] width 950 height 59
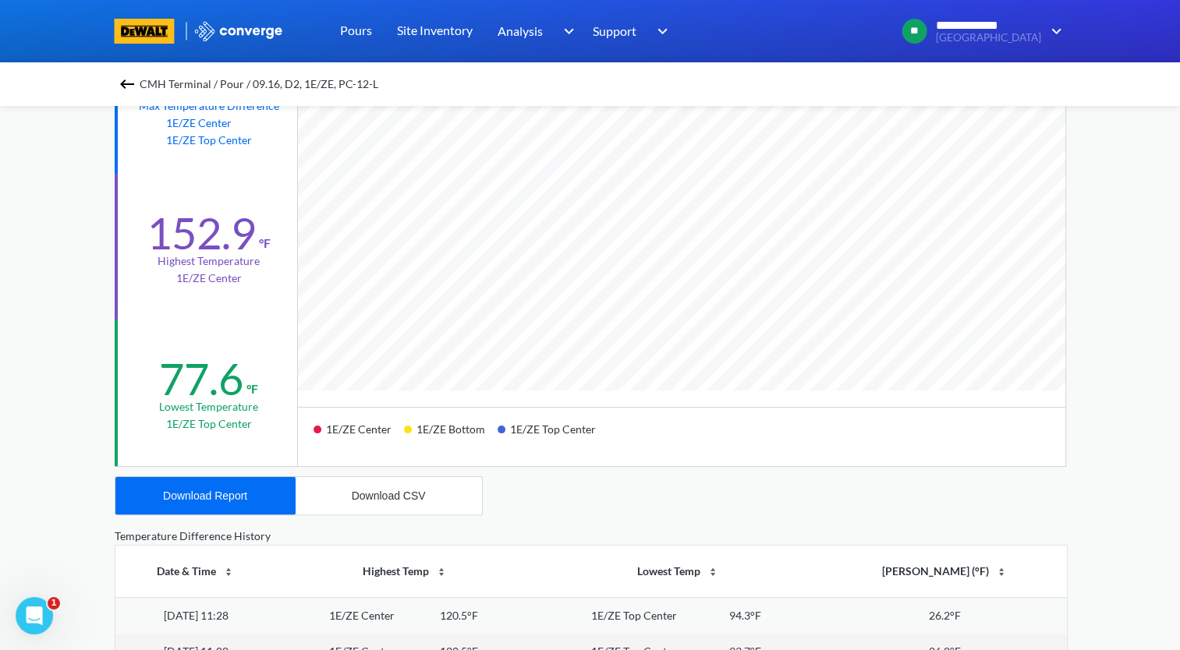
scroll to position [234, 0]
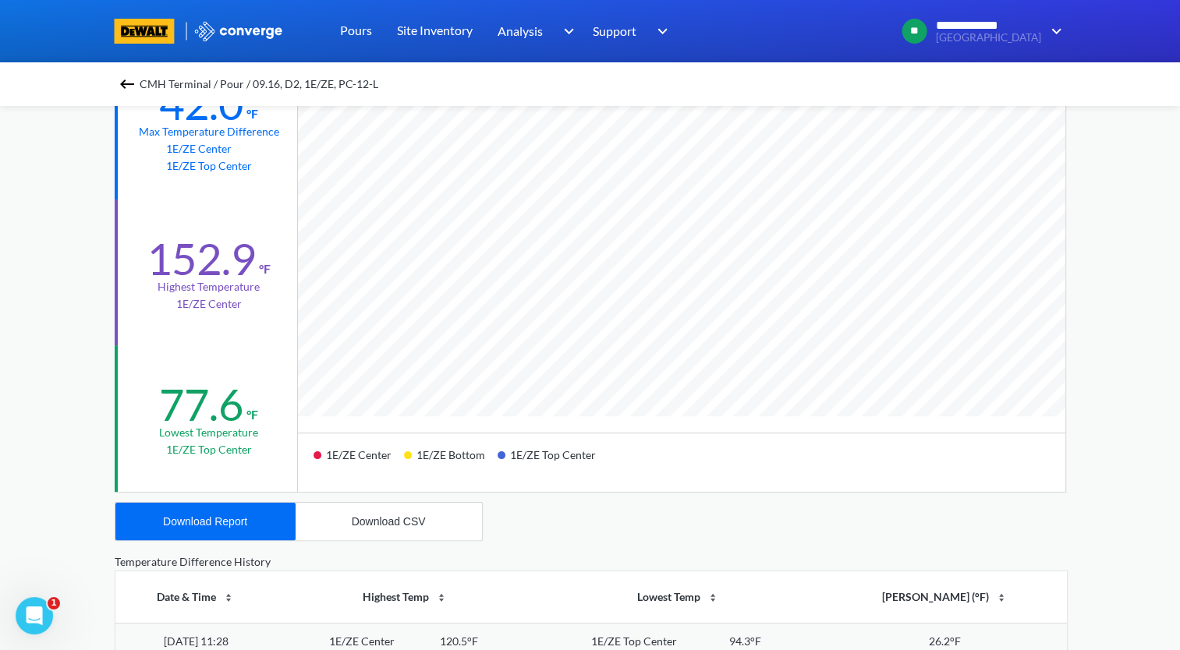
click at [130, 82] on img at bounding box center [127, 84] width 19 height 19
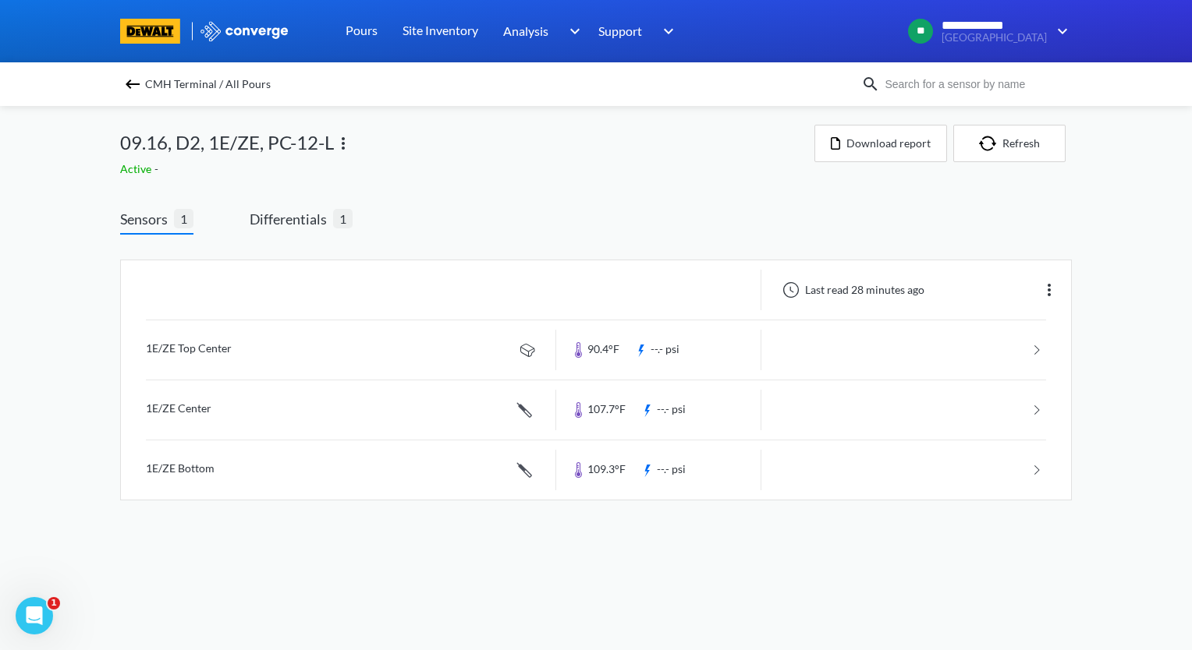
click at [131, 89] on img at bounding box center [132, 84] width 19 height 19
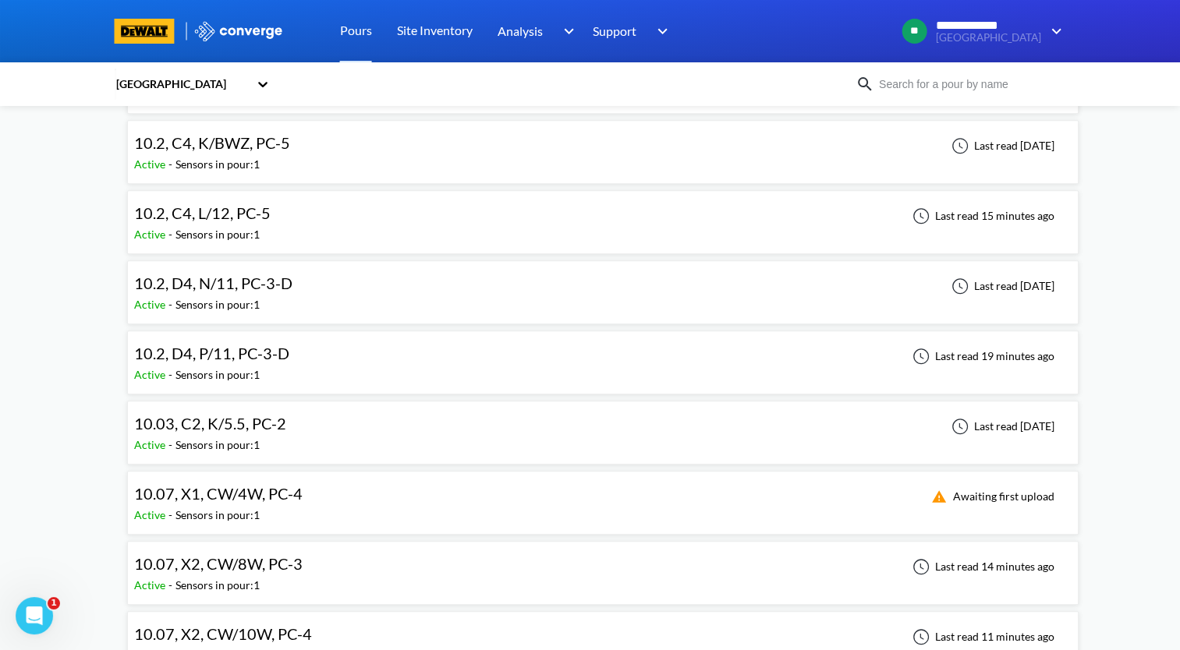
scroll to position [1326, 0]
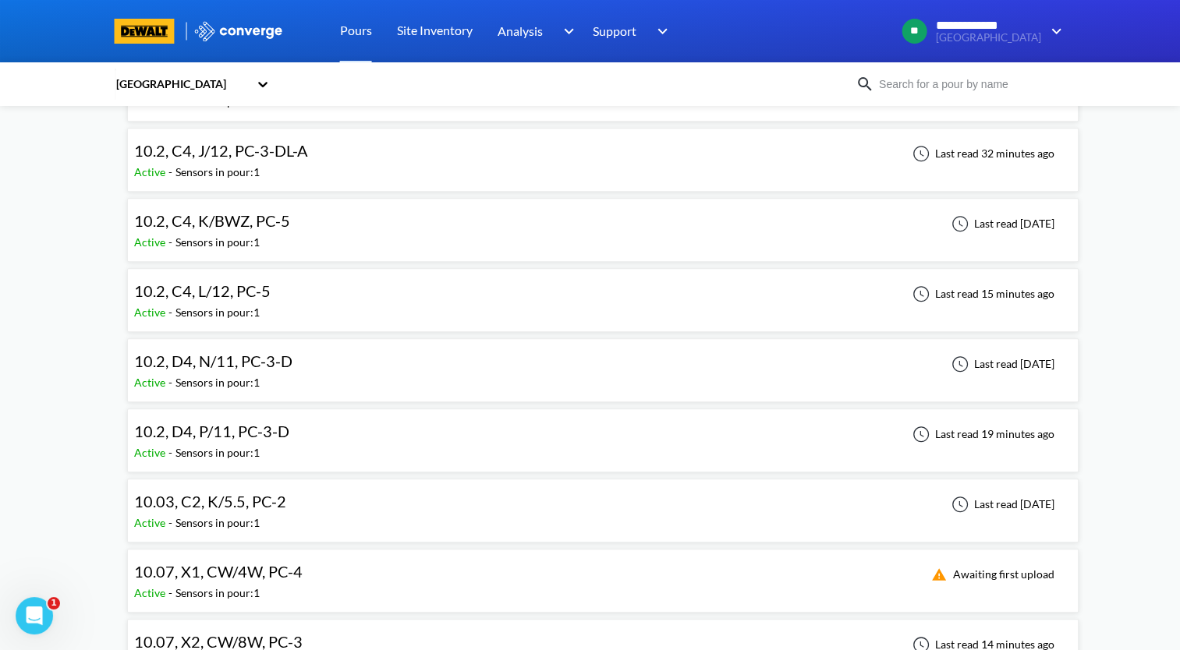
click at [303, 293] on div "10.2, C4, L/12, PC-5 Active - Sensors in pour: 1 Last read 15 minutes ago" at bounding box center [602, 300] width 937 height 50
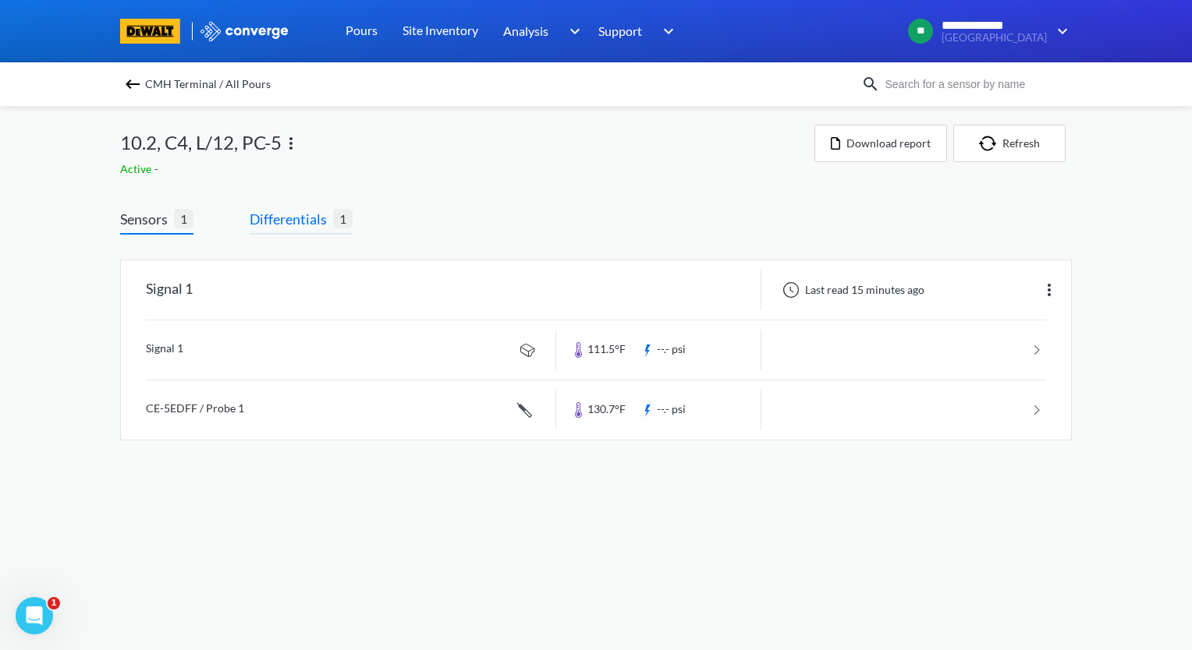
click at [269, 211] on span "Differentials" at bounding box center [291, 219] width 83 height 22
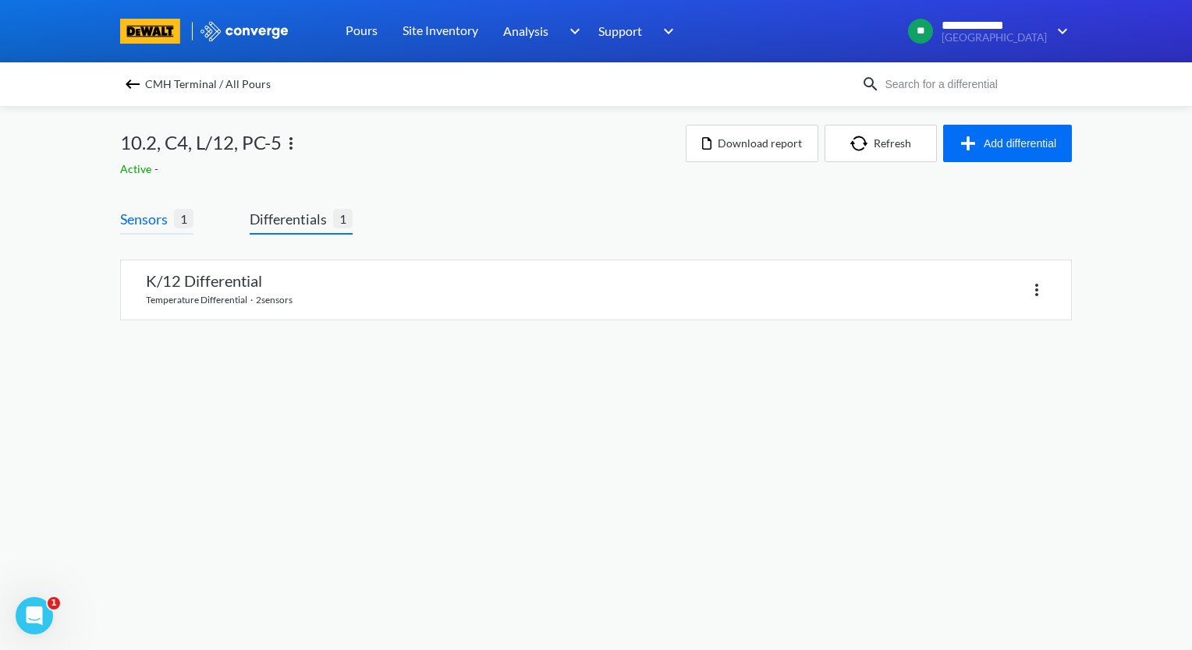
click at [174, 222] on span "1" at bounding box center [183, 218] width 19 height 19
click at [127, 81] on img at bounding box center [132, 84] width 19 height 19
